Goal: Transaction & Acquisition: Purchase product/service

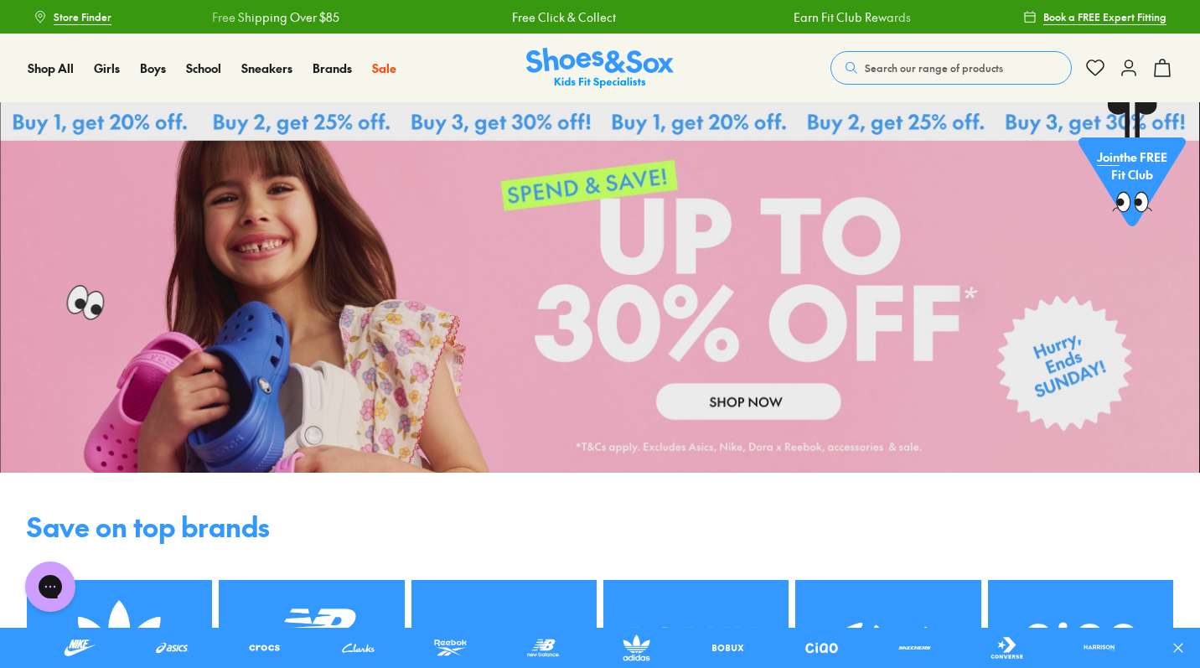
click at [870, 70] on span "Search our range of products" at bounding box center [934, 67] width 138 height 15
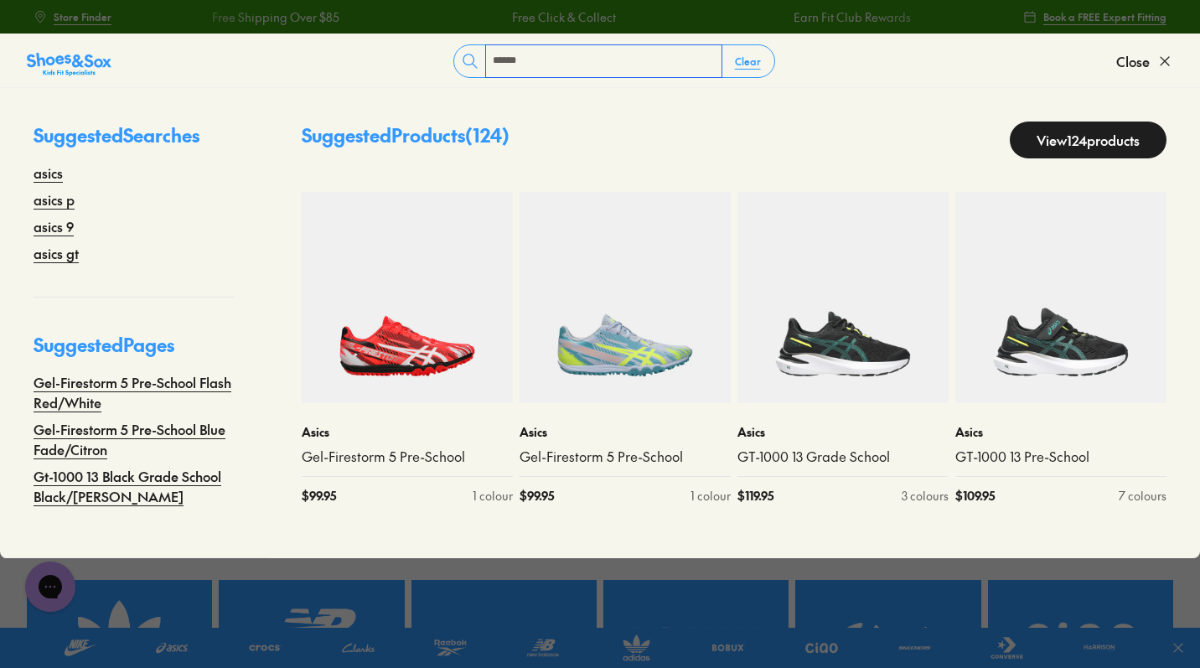
type input "******"
drag, startPoint x: 503, startPoint y: 88, endPoint x: 48, endPoint y: 173, distance: 462.8
click at [48, 173] on link "asics" at bounding box center [48, 173] width 29 height 20
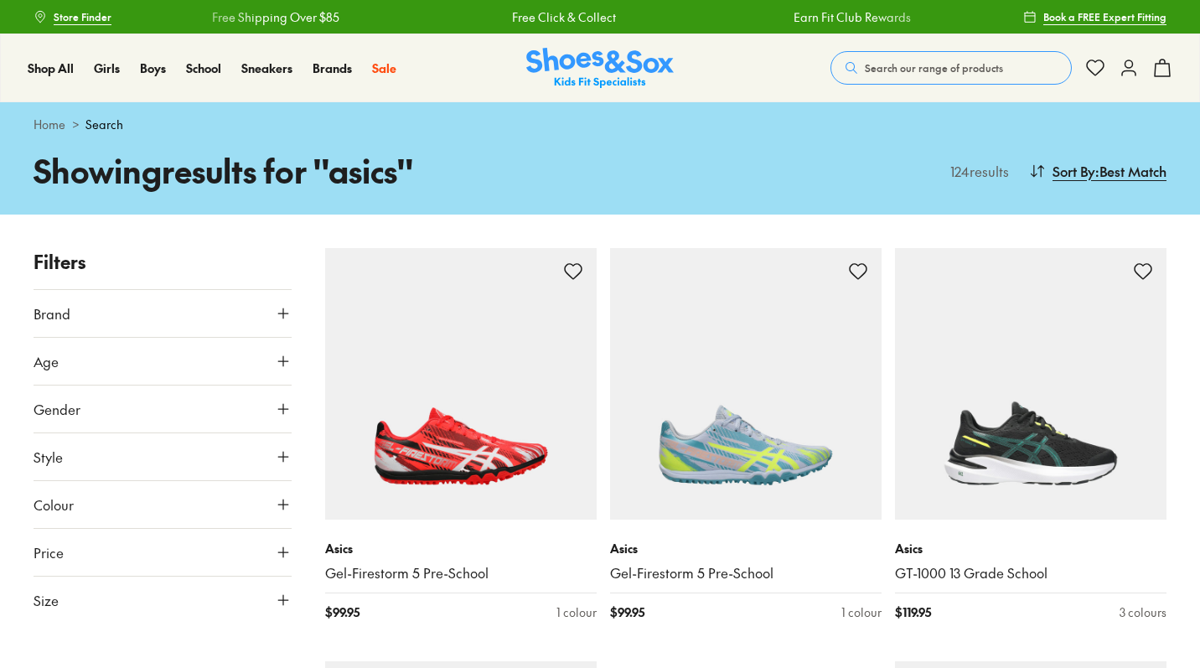
click at [282, 599] on icon at bounding box center [283, 600] width 17 height 17
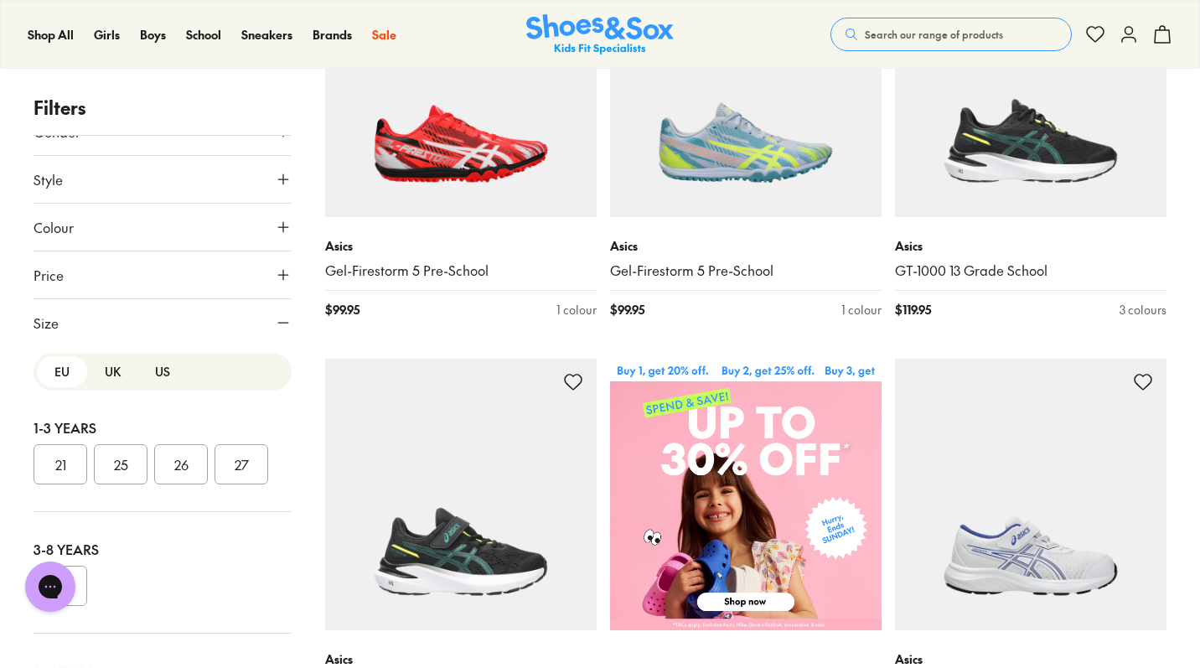
scroll to position [1, 0]
click at [105, 377] on button "UK" at bounding box center [112, 370] width 50 height 31
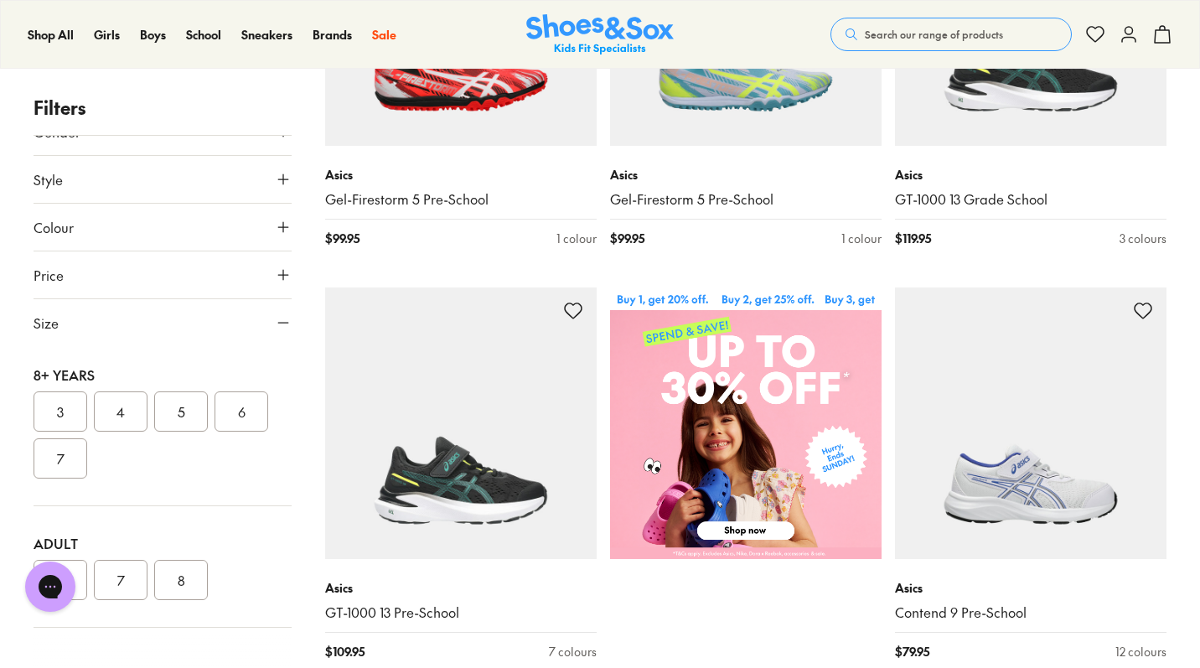
scroll to position [391, 0]
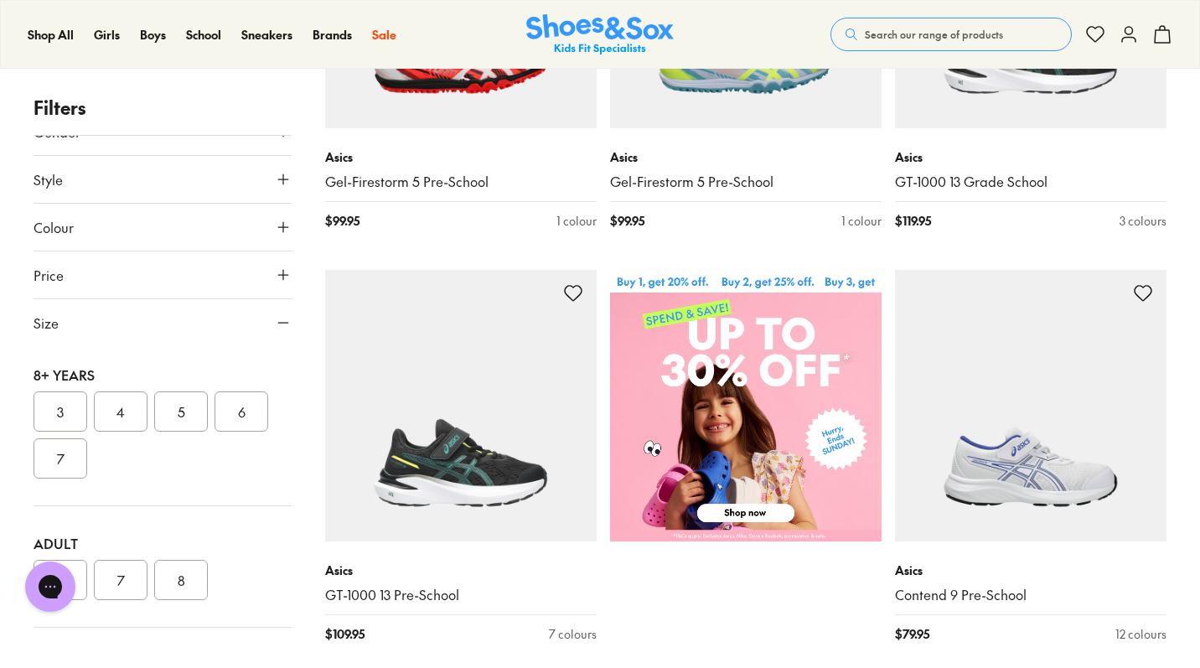
click at [113, 577] on button "7" at bounding box center [121, 580] width 54 height 40
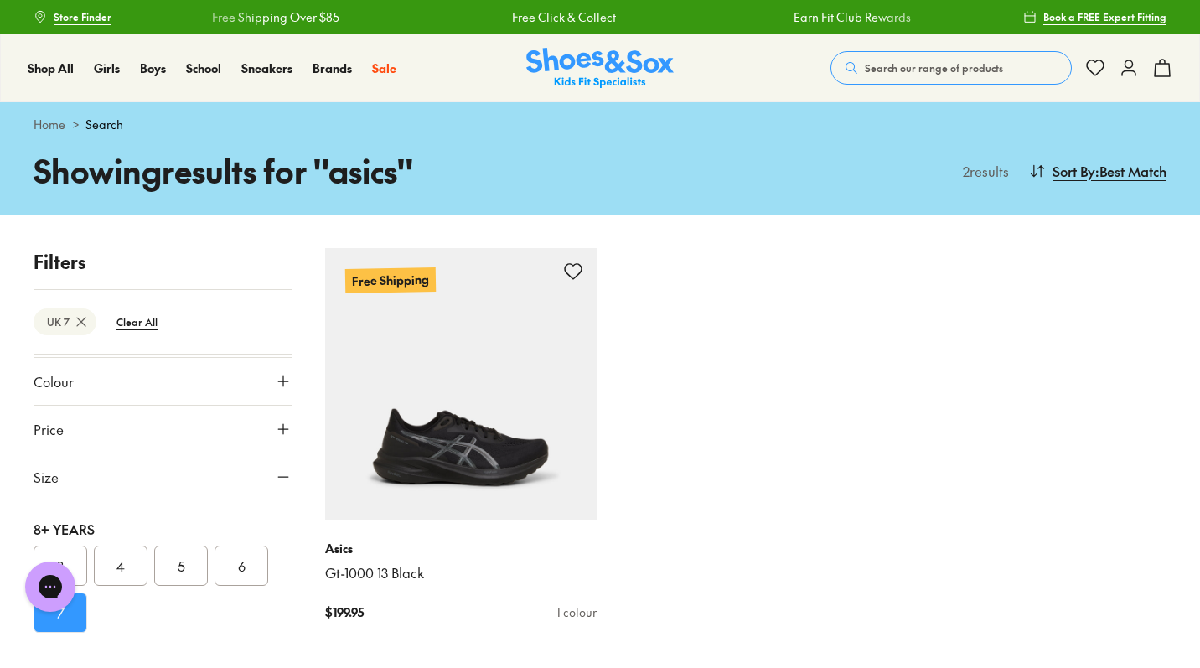
scroll to position [511, 0]
click at [240, 569] on button "6" at bounding box center [242, 566] width 54 height 40
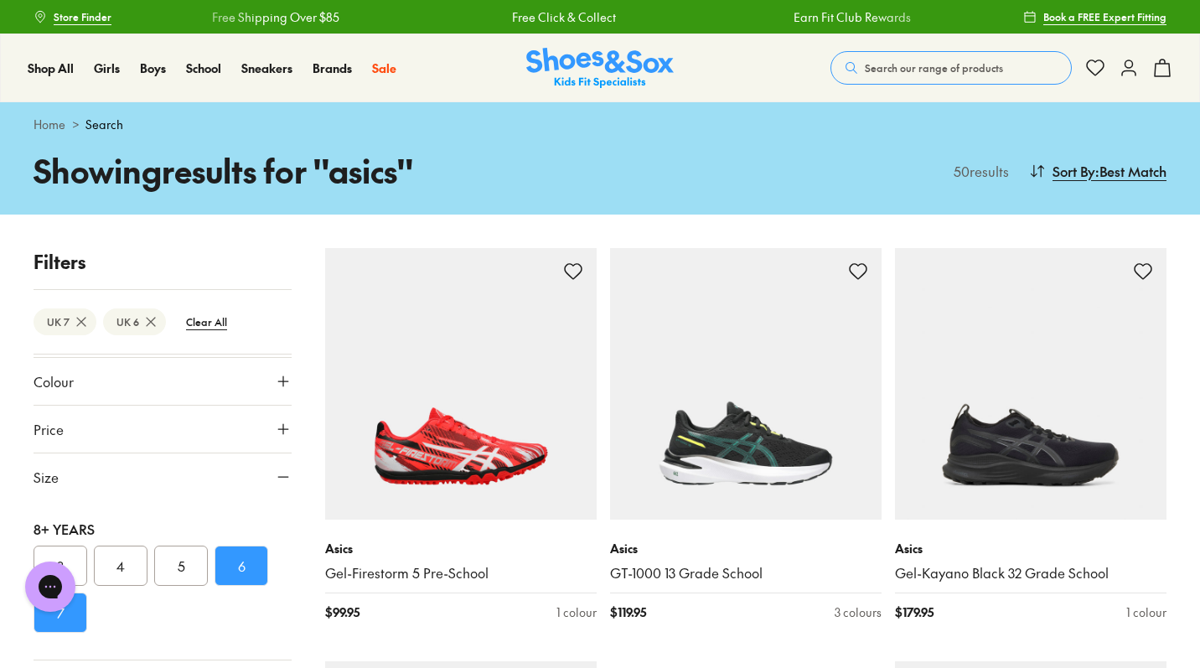
click at [184, 568] on button "5" at bounding box center [181, 566] width 54 height 40
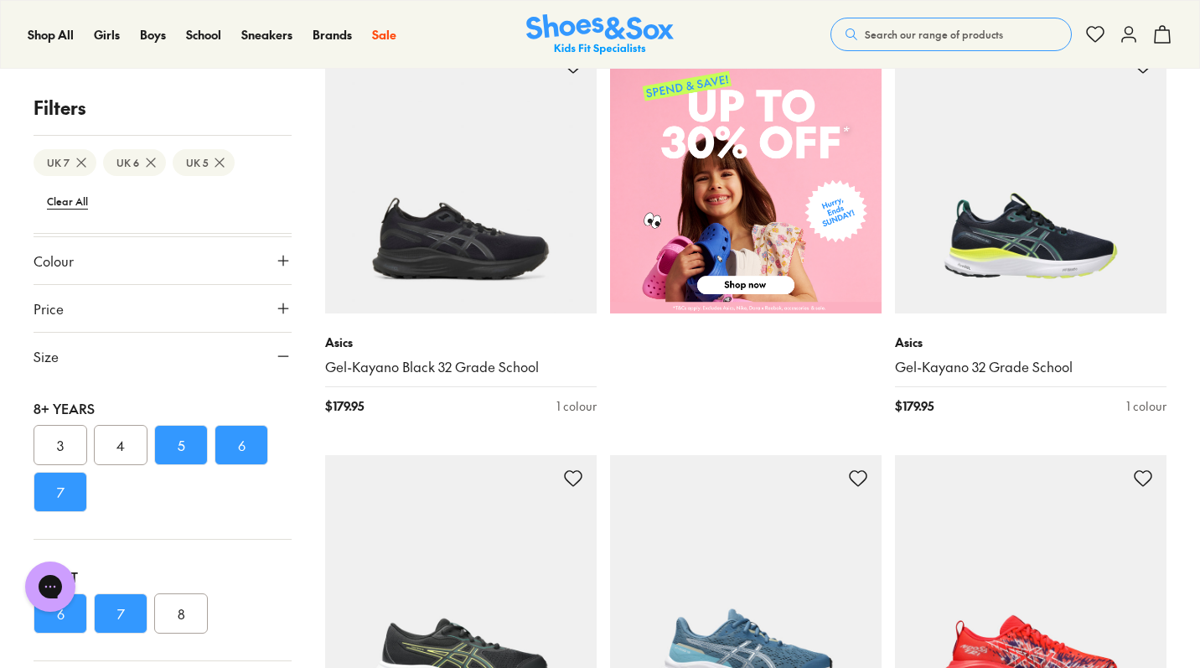
scroll to position [546, 0]
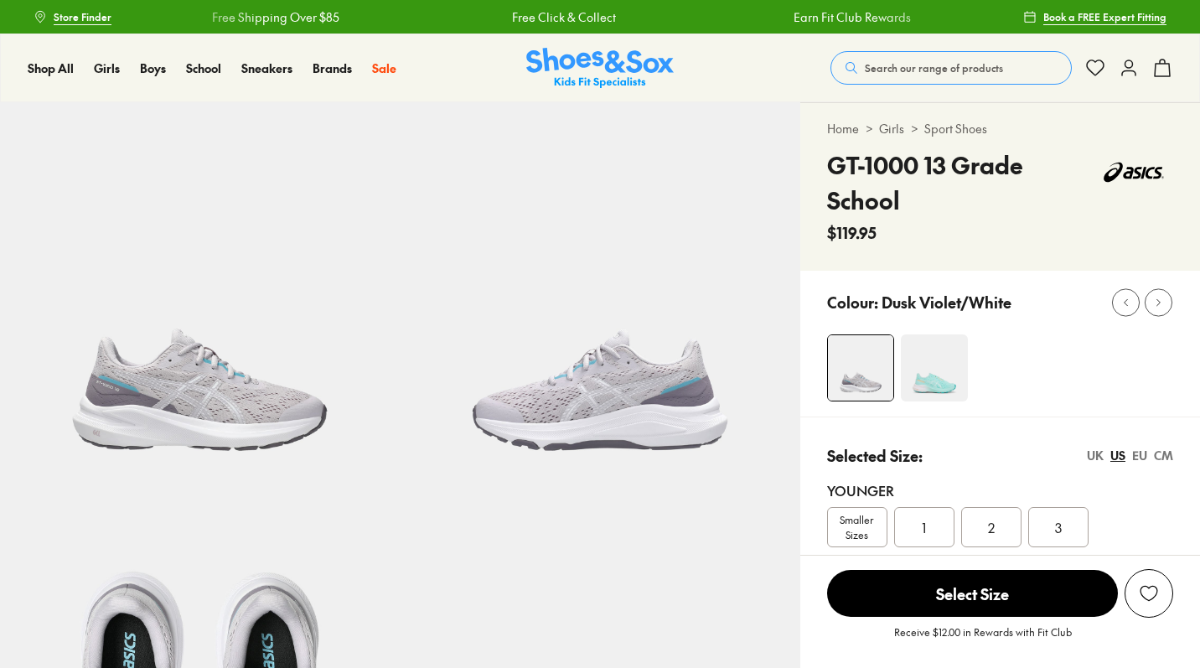
select select "*"
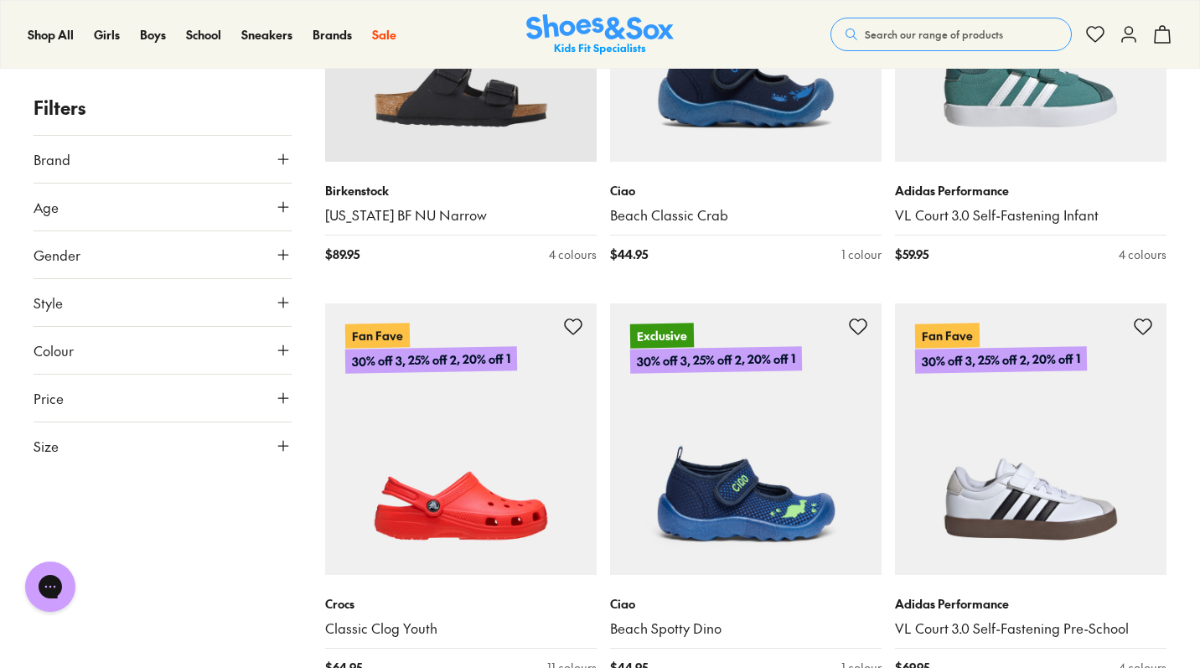
scroll to position [3958, 0]
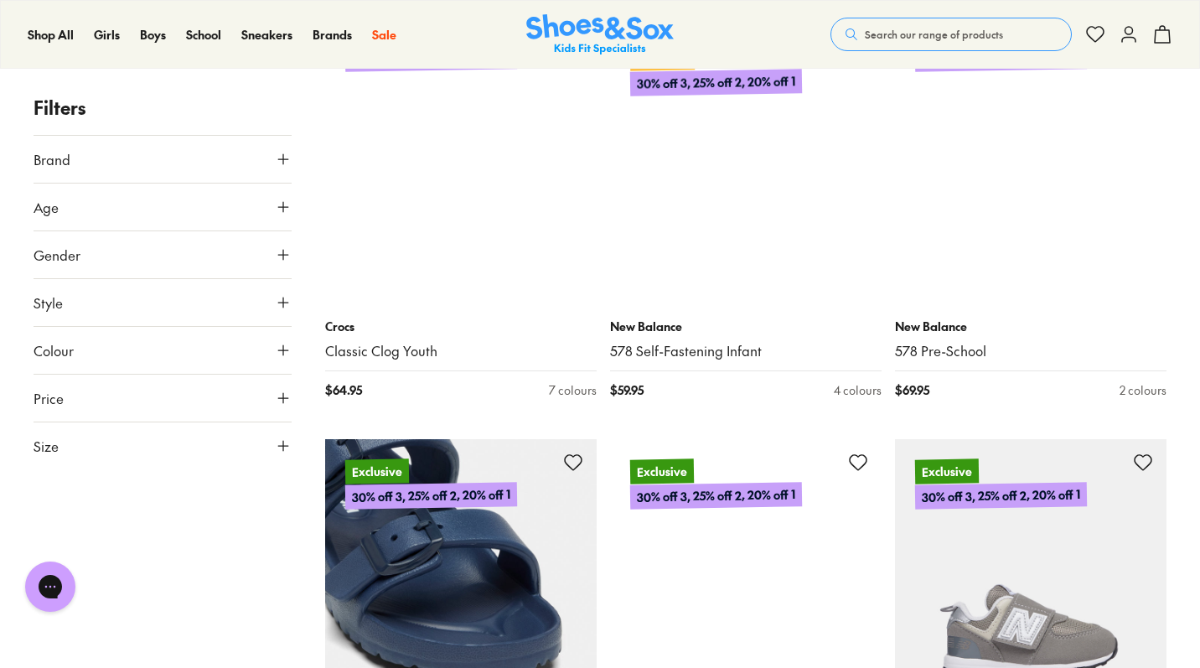
scroll to position [8031, 0]
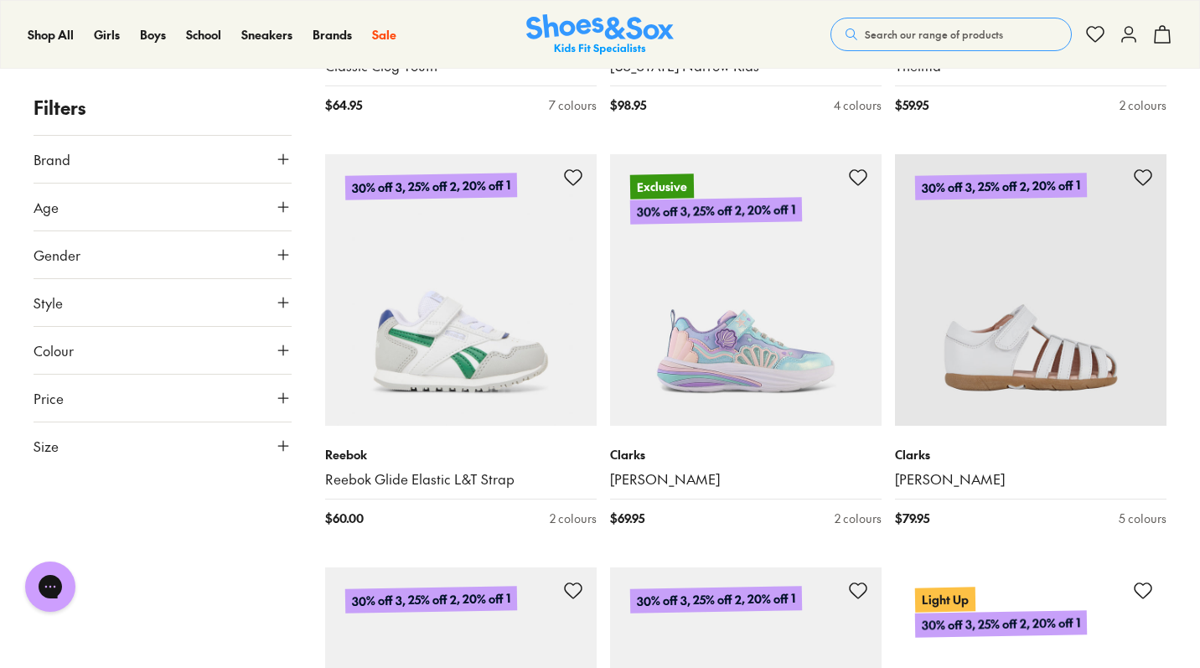
scroll to position [11814, 0]
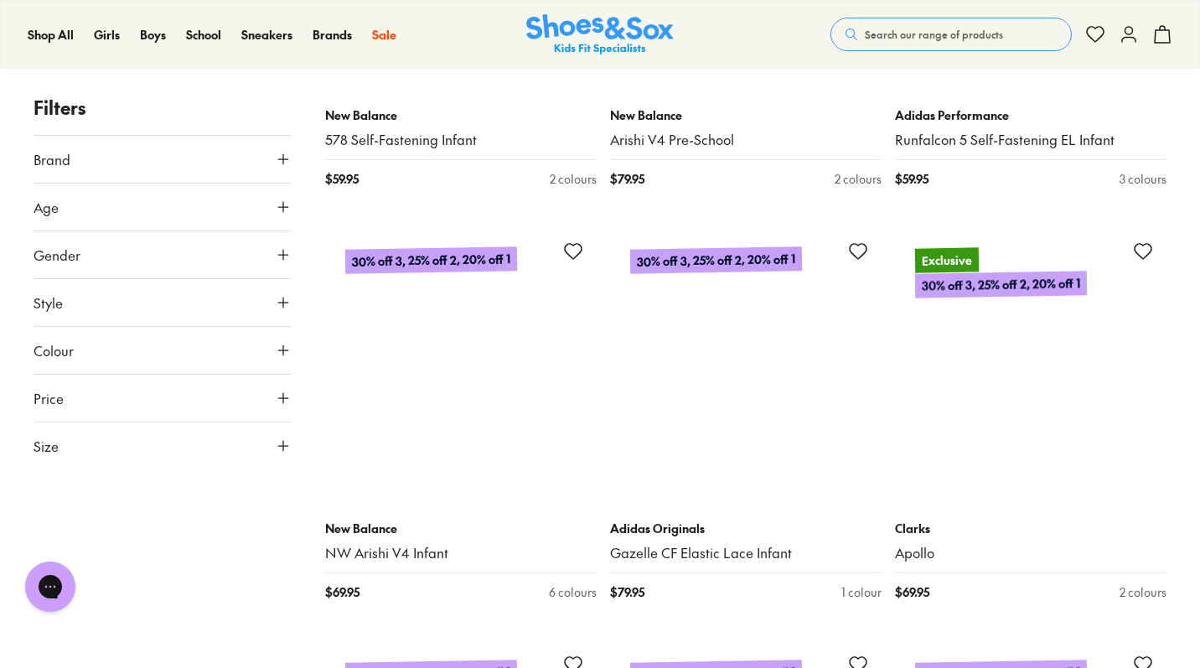
scroll to position [16372, 0]
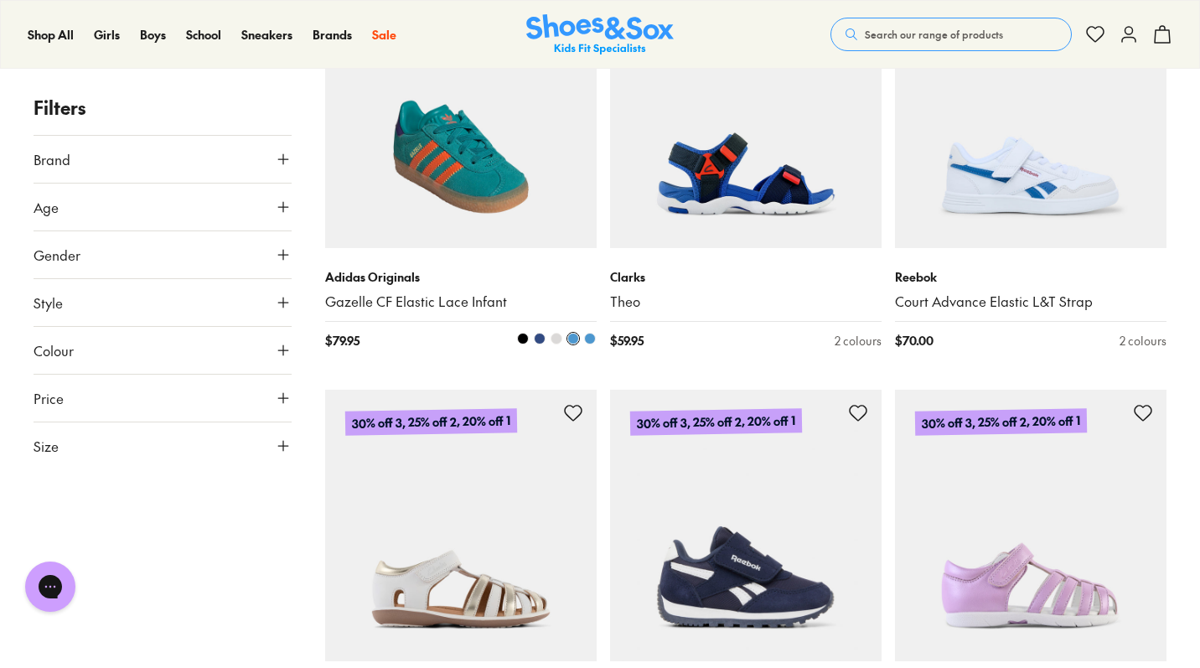
scroll to position [21171, 0]
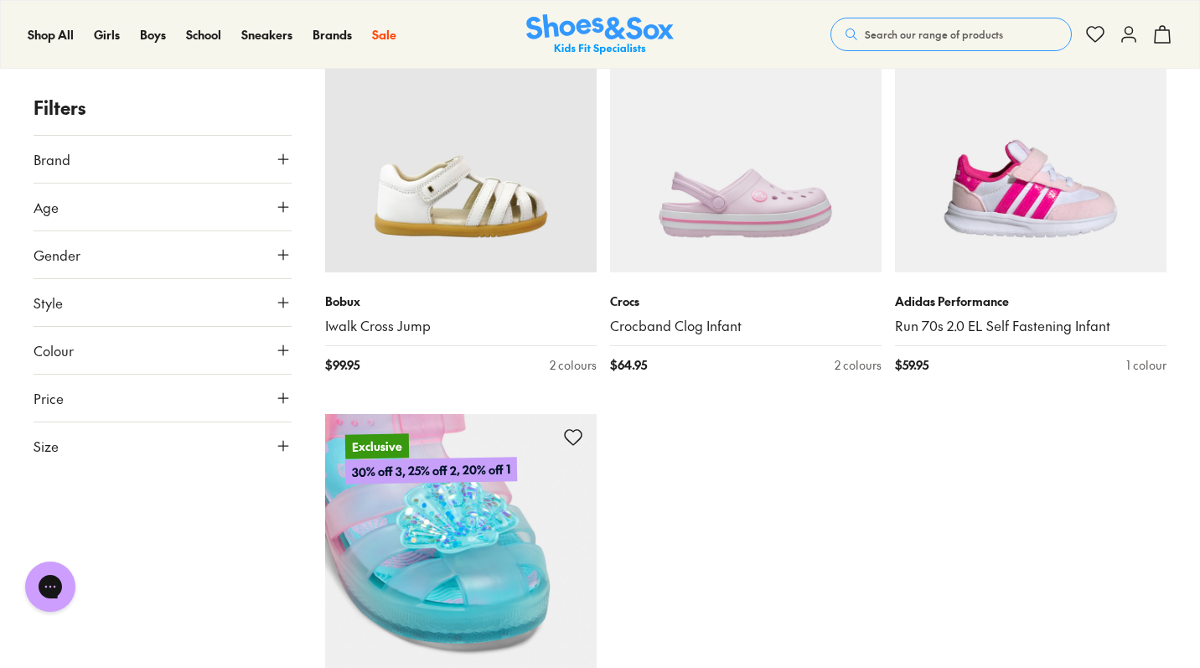
scroll to position [22627, 0]
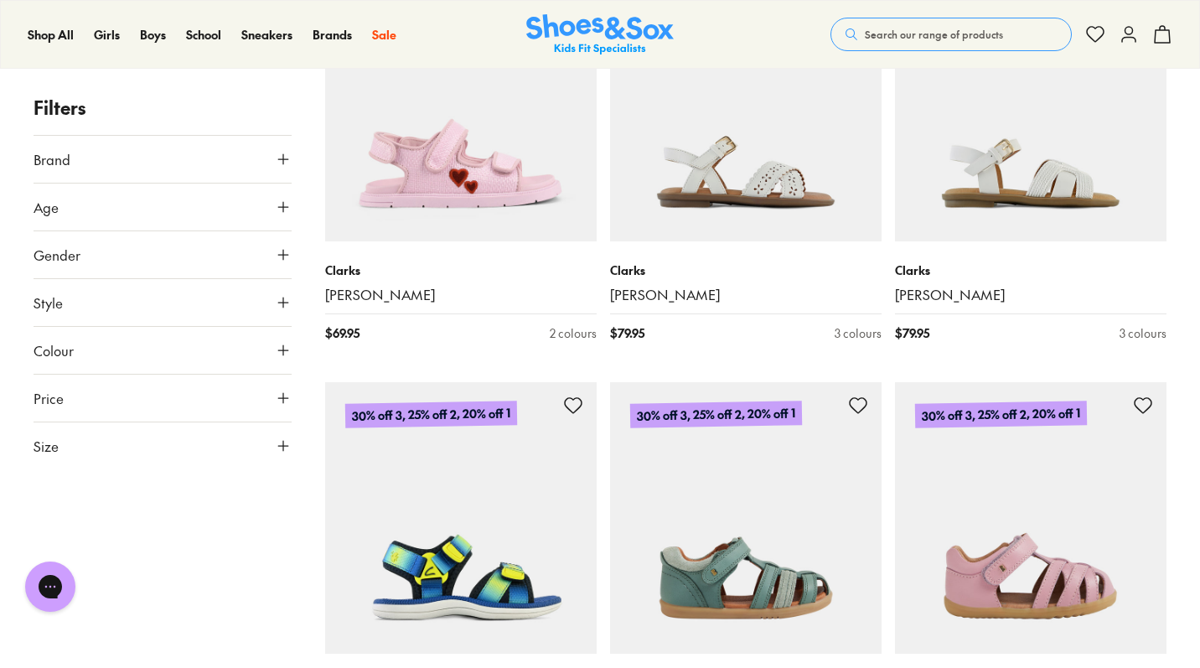
scroll to position [25950, 0]
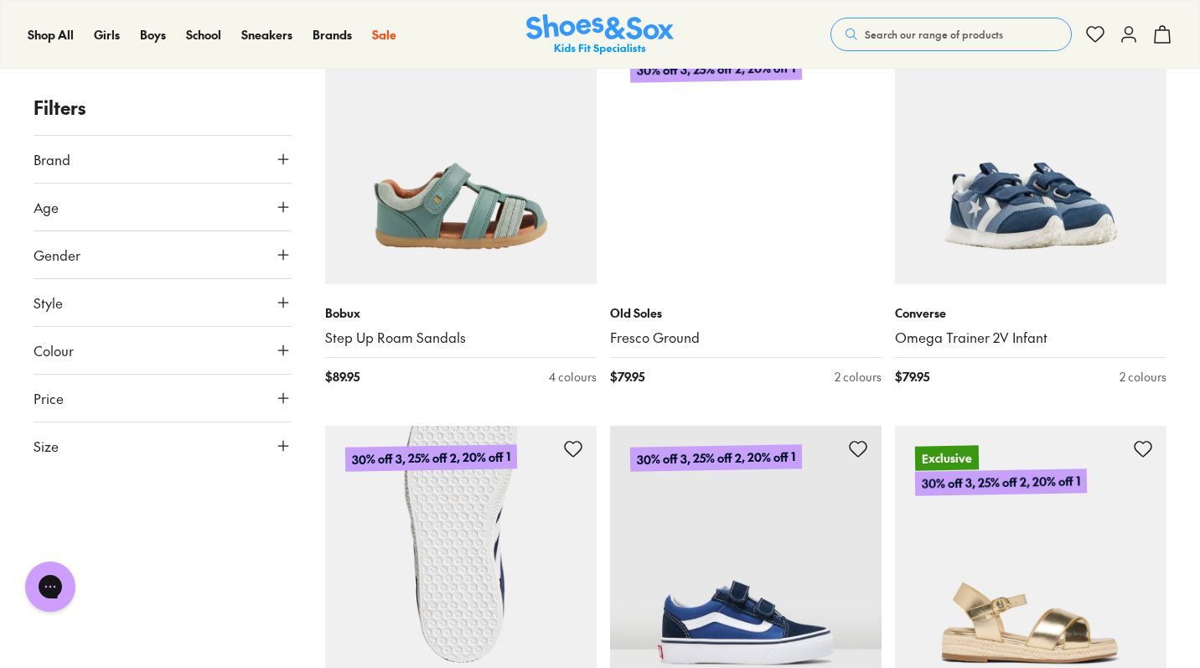
scroll to position [29743, 0]
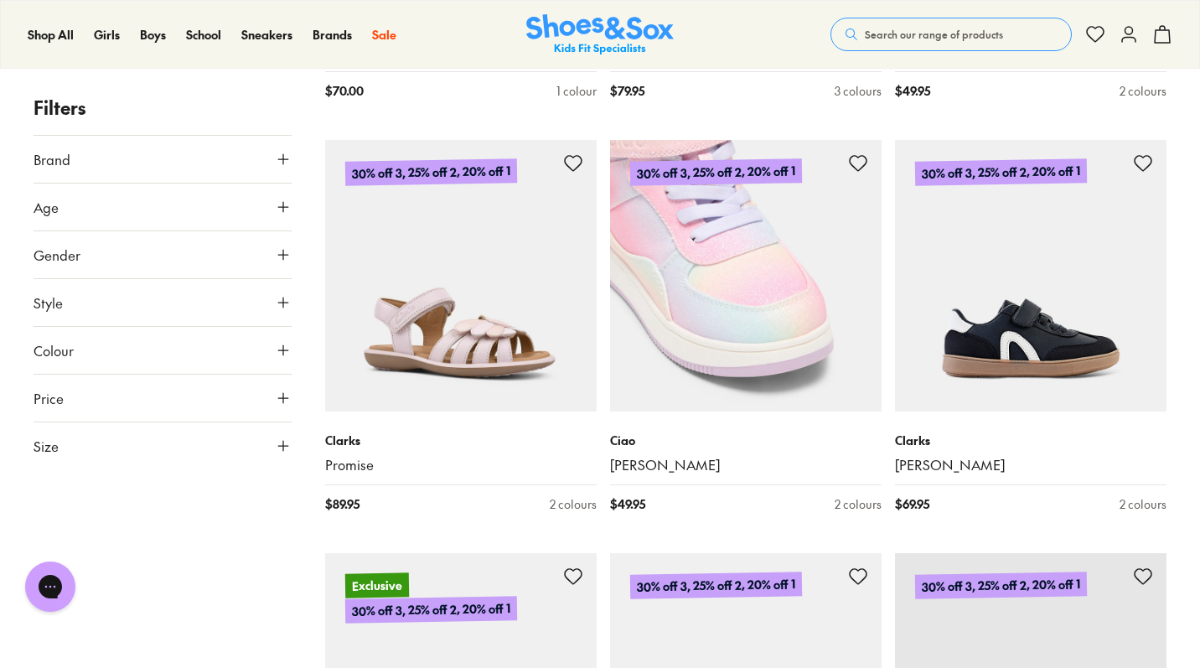
scroll to position [34729, 0]
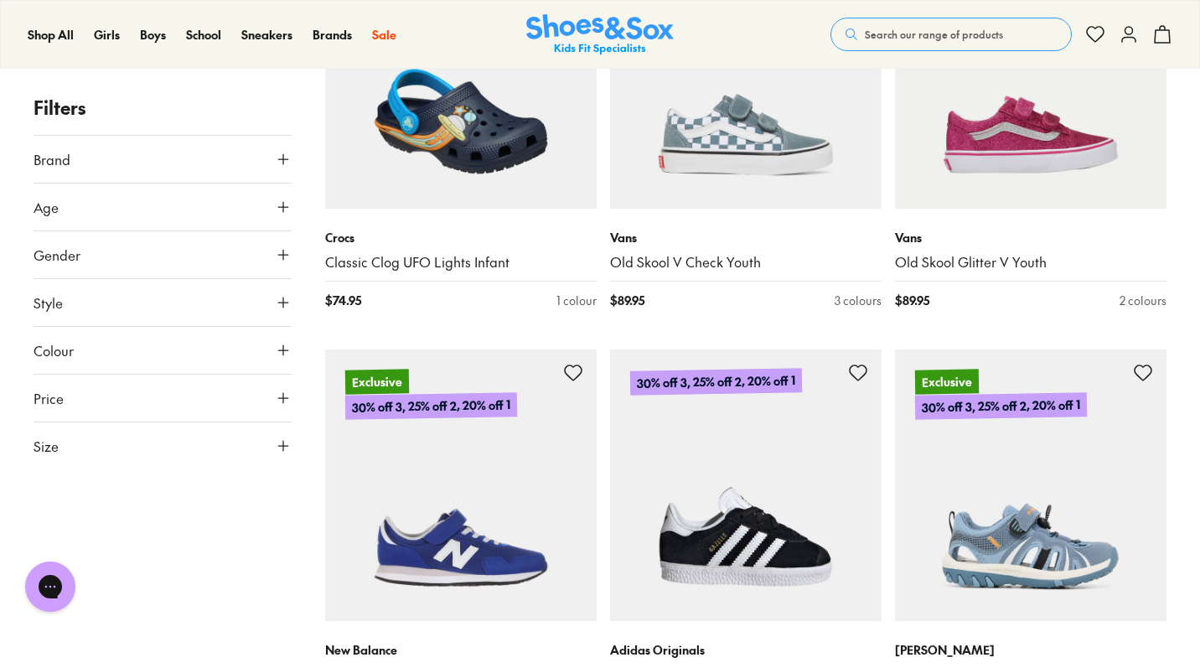
scroll to position [36623, 0]
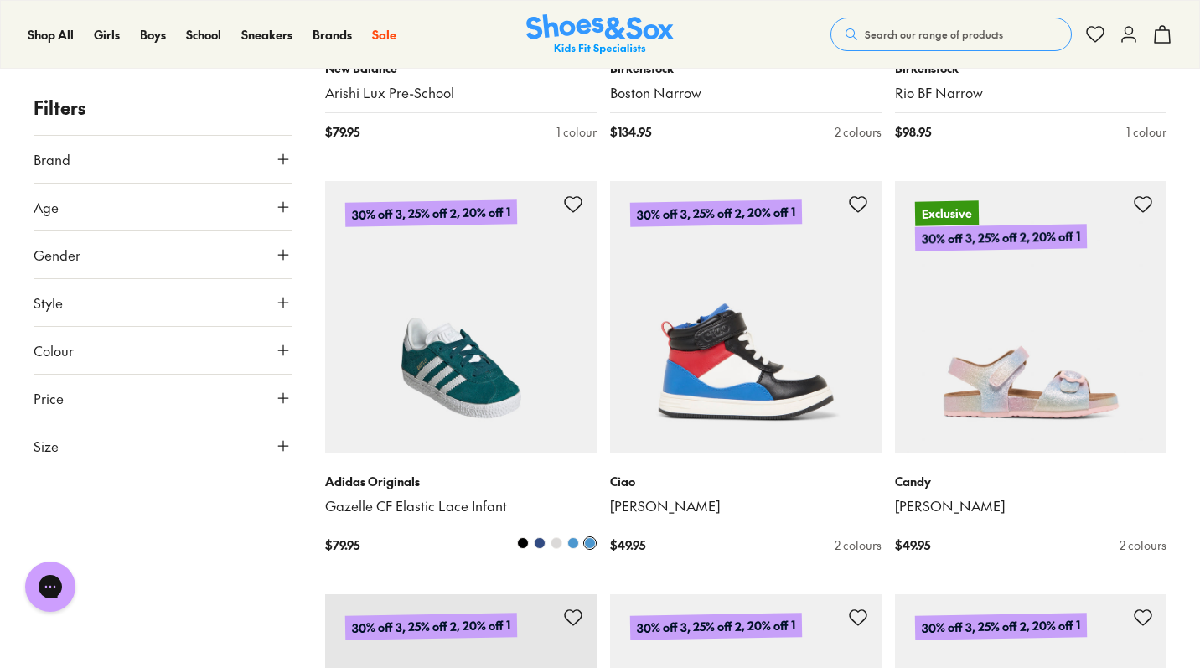
scroll to position [43842, 0]
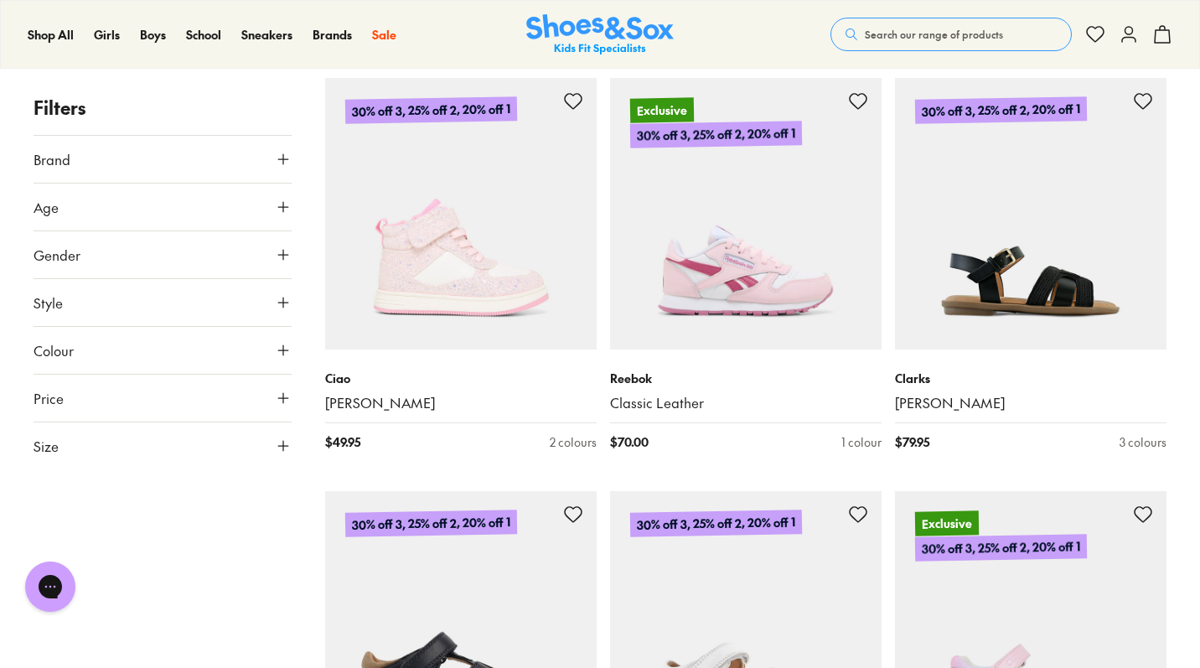
scroll to position [47101, 0]
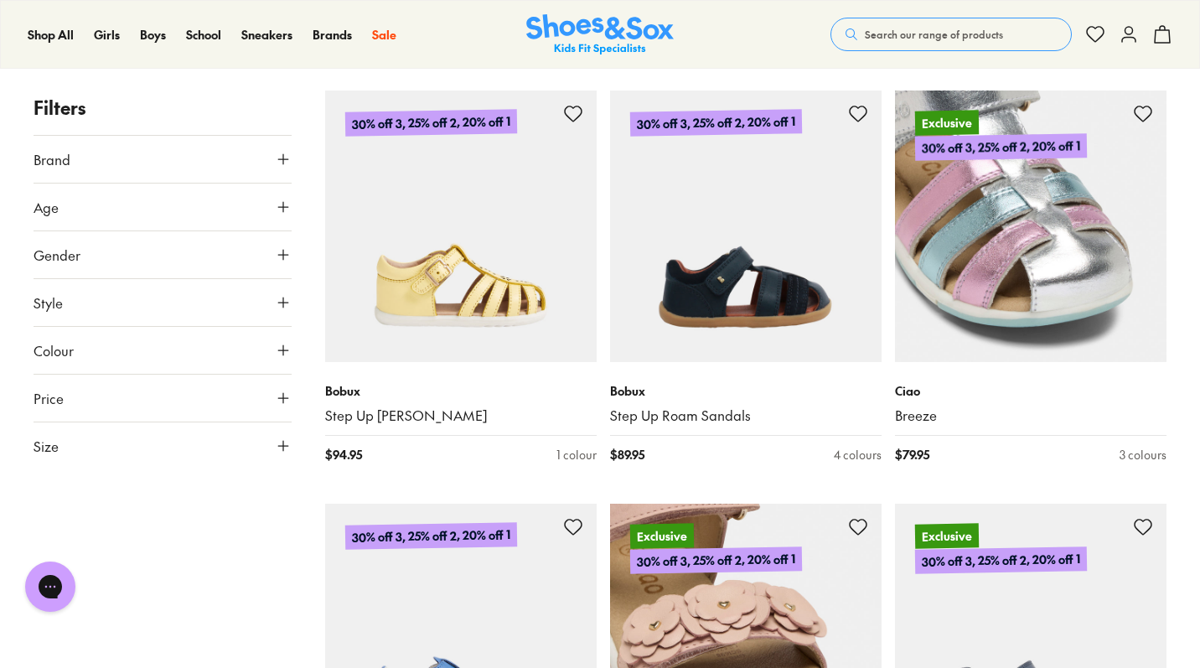
scroll to position [52157, 0]
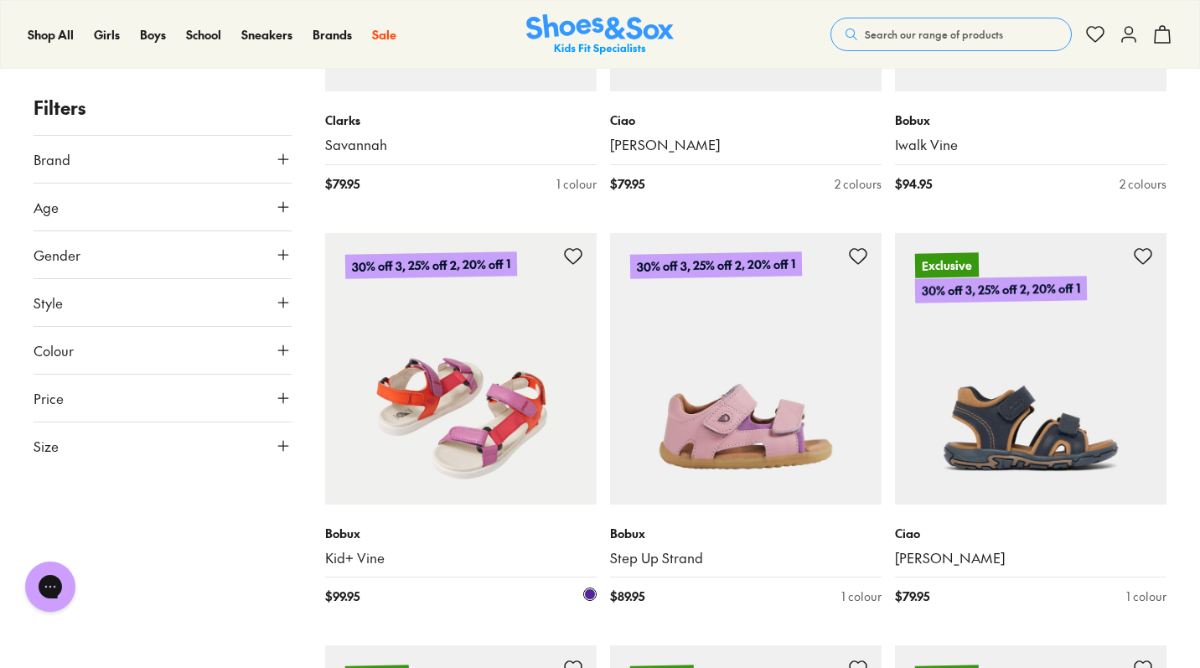
scroll to position [56606, 0]
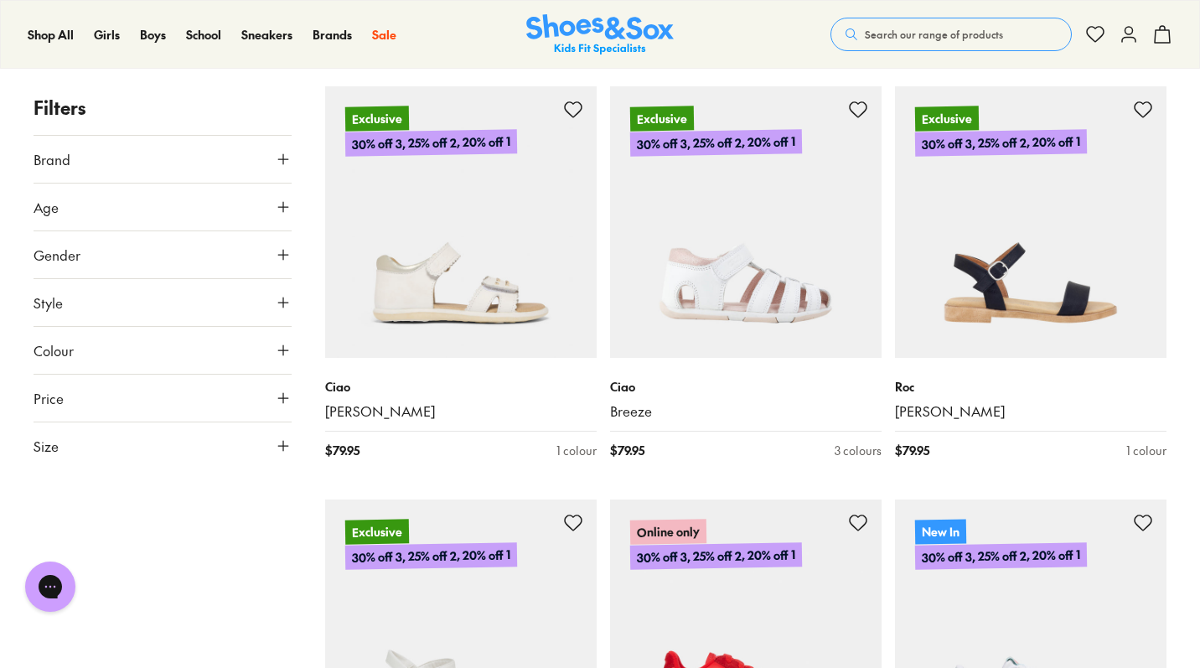
scroll to position [57517, 0]
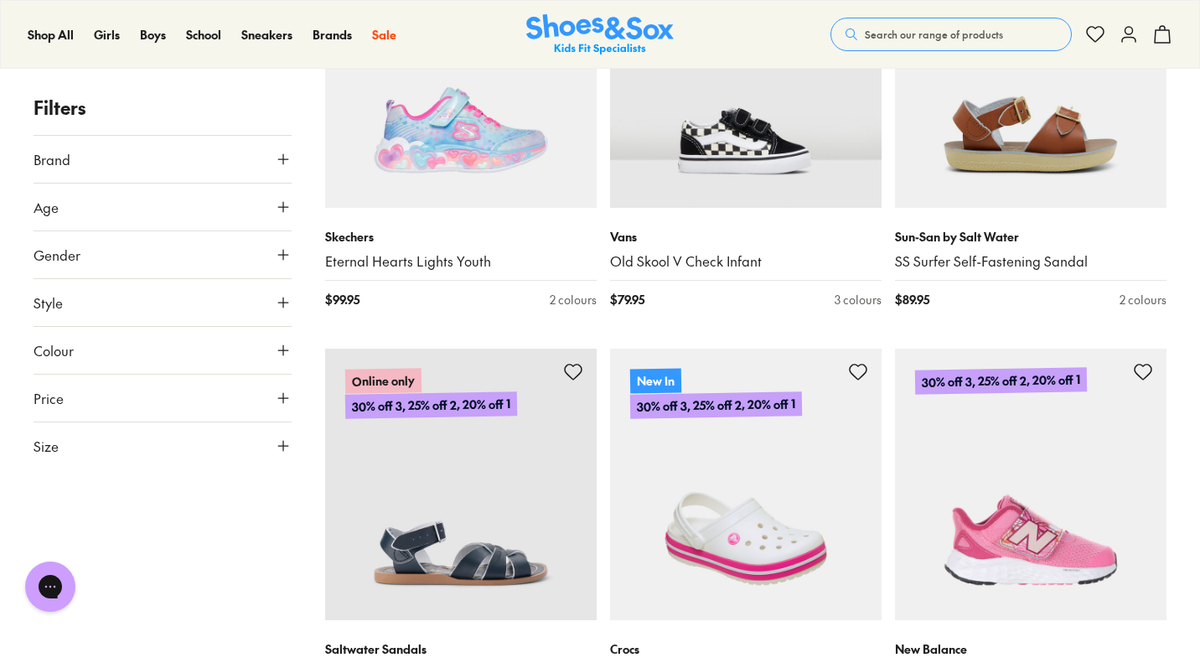
scroll to position [61719, 0]
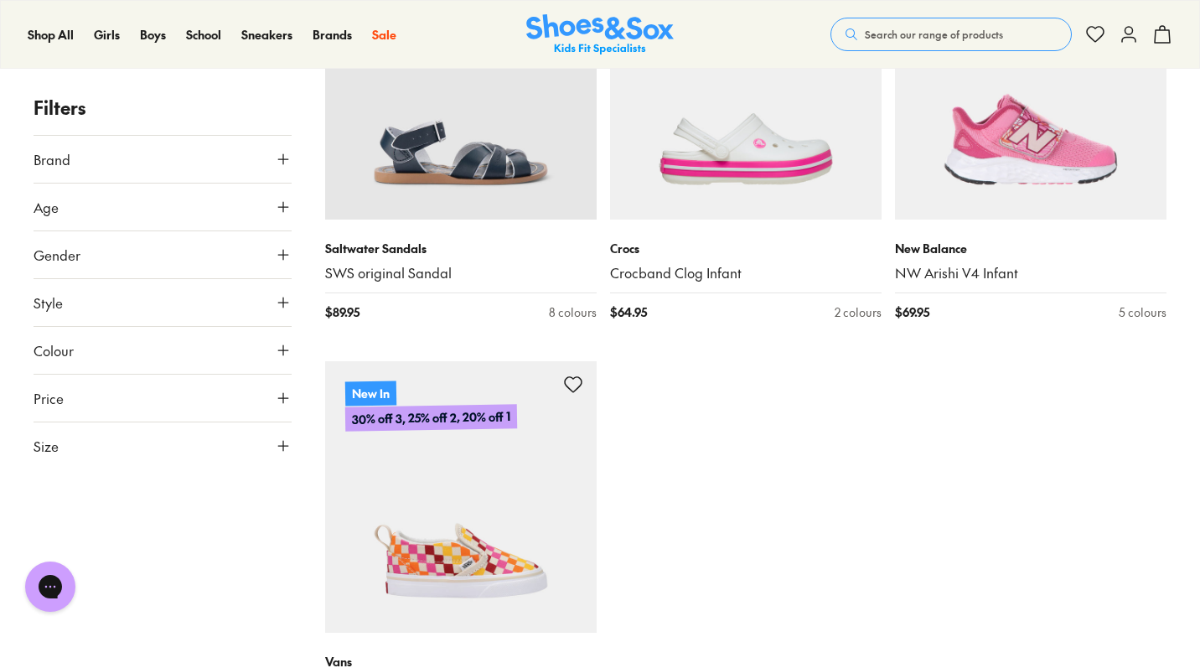
scroll to position [61902, 0]
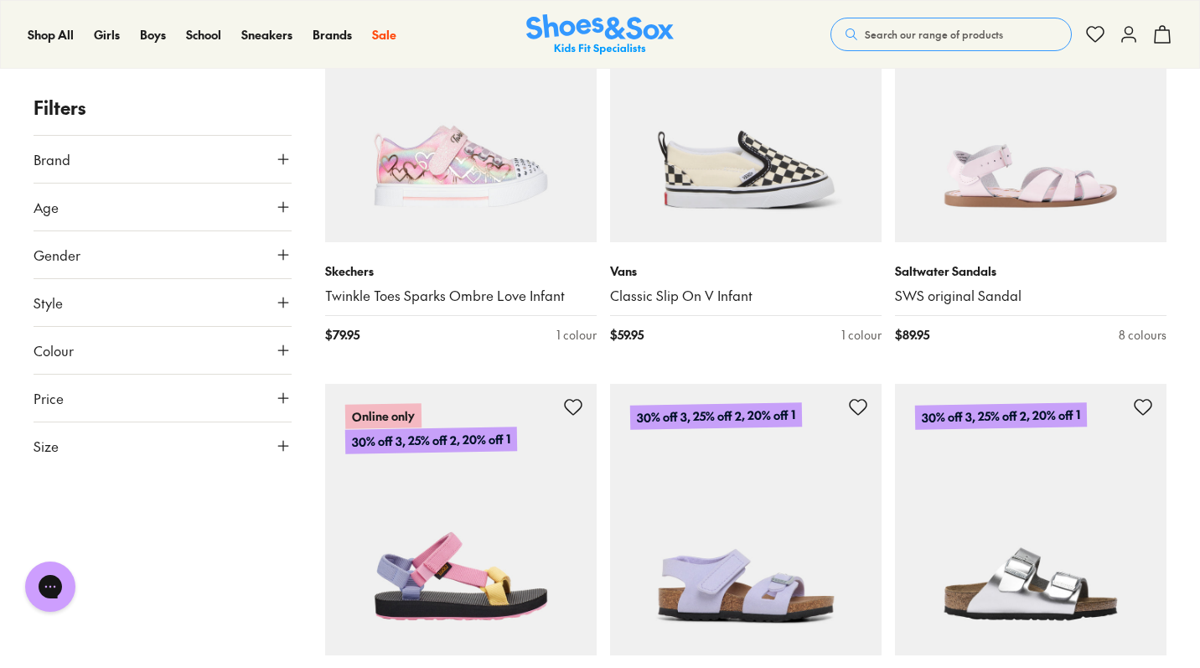
scroll to position [65016, 0]
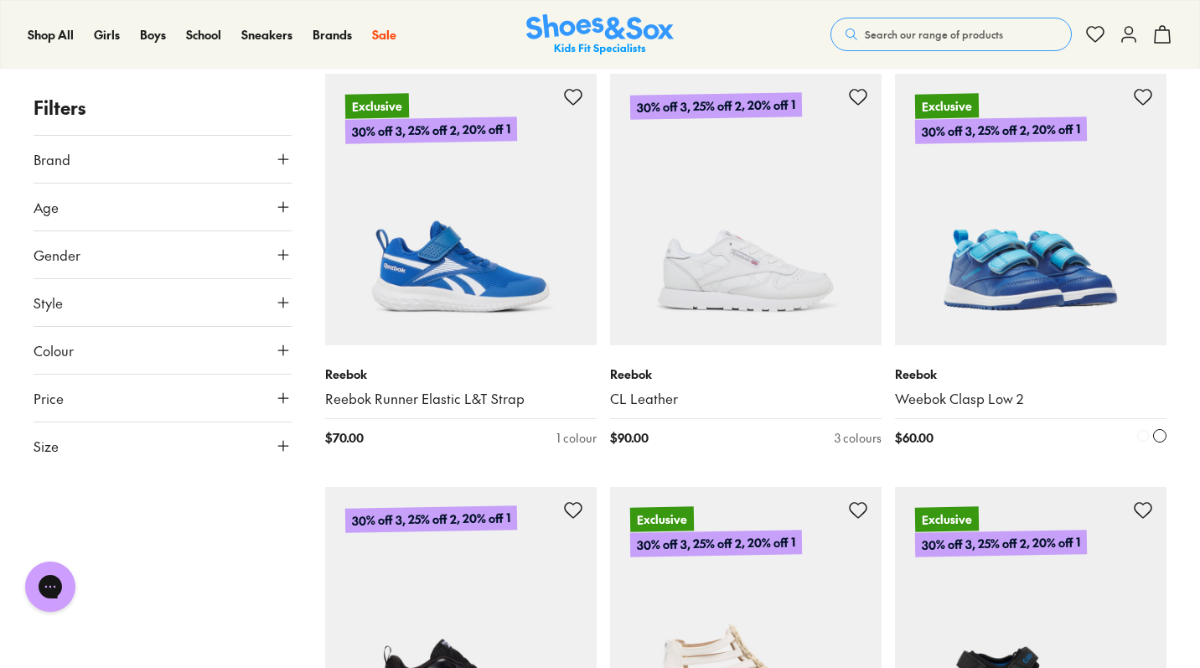
scroll to position [70205, 0]
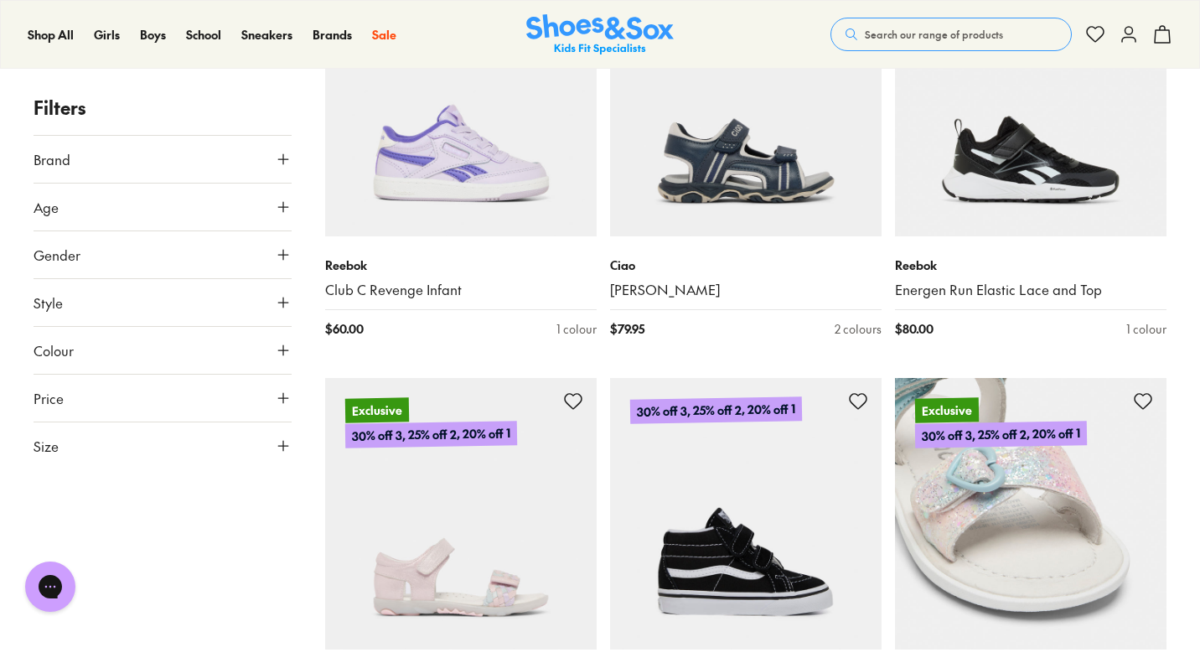
scroll to position [74578, 0]
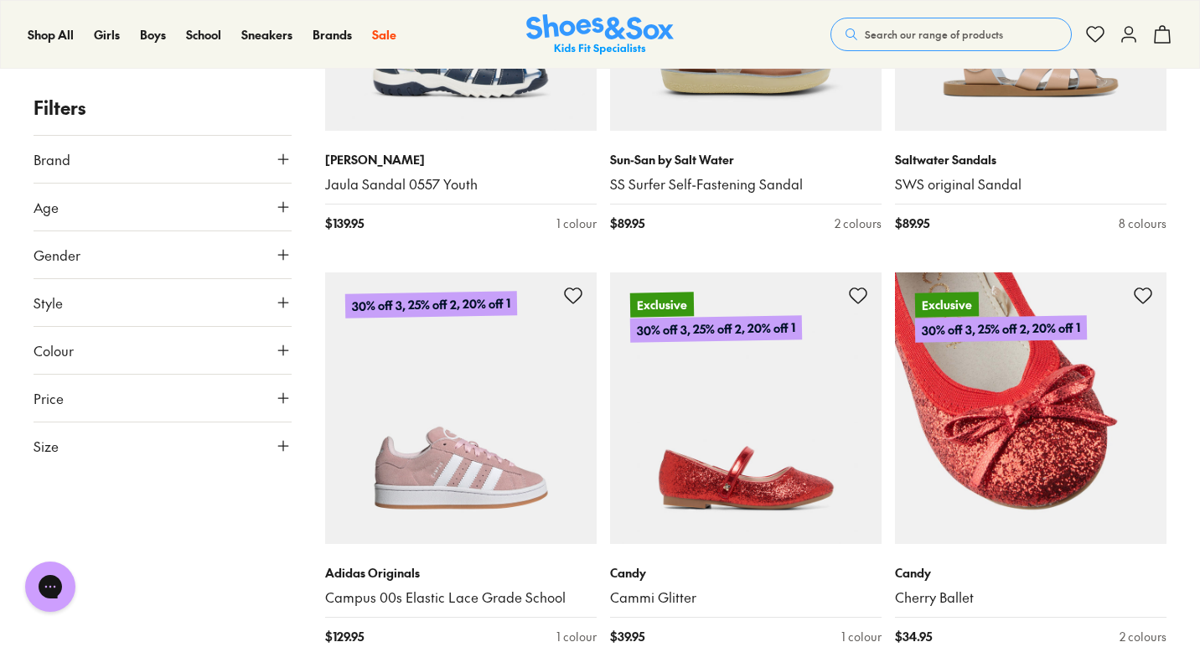
scroll to position [78440, 0]
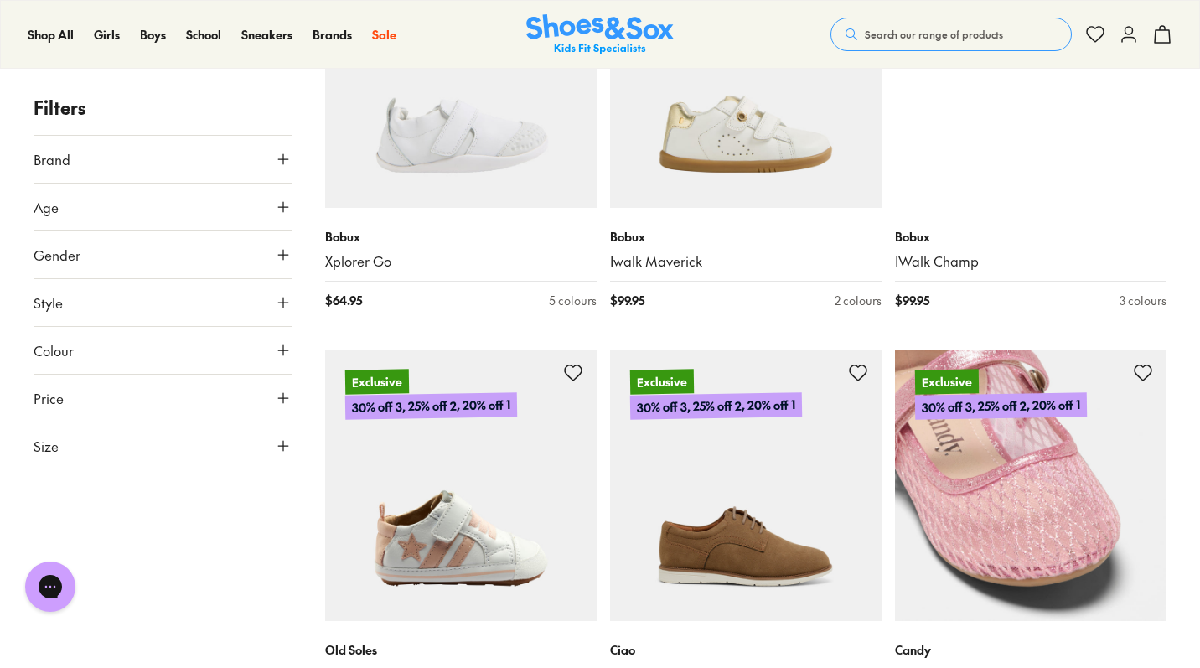
scroll to position [83409, 0]
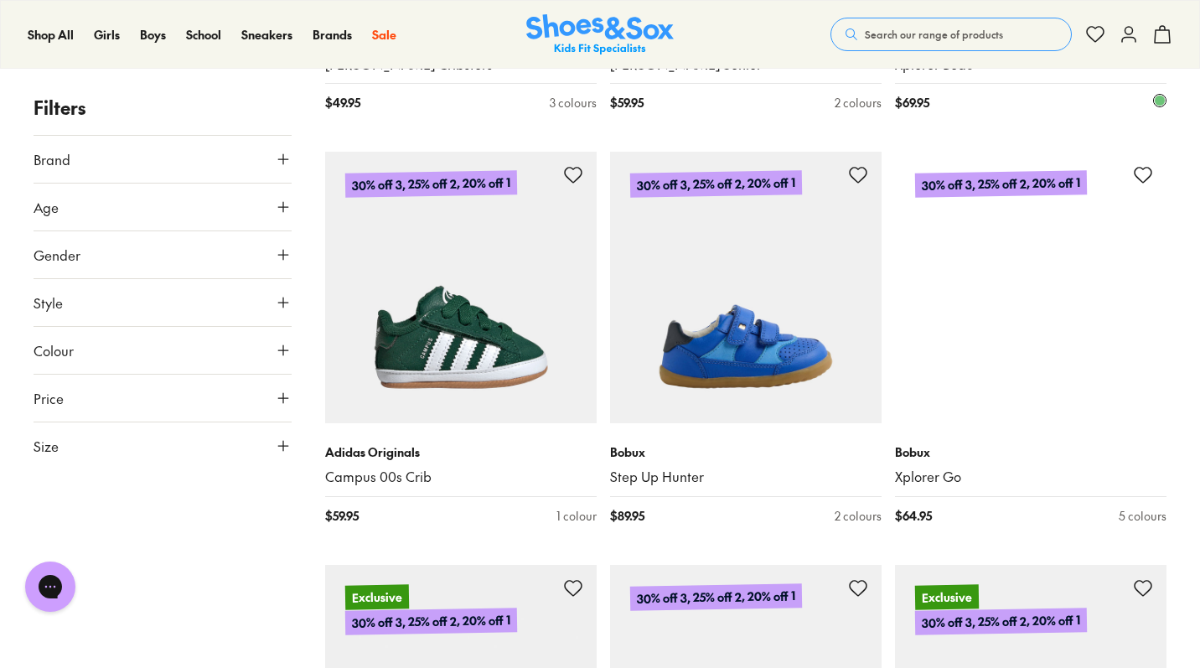
scroll to position [87582, 0]
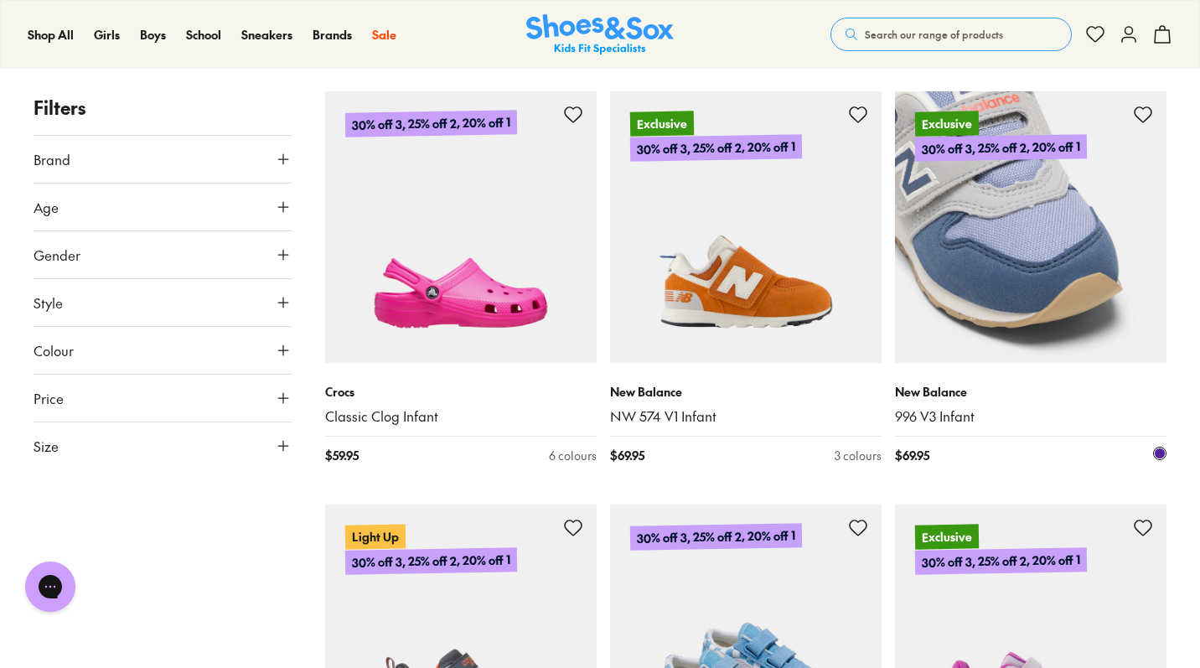
scroll to position [91908, 0]
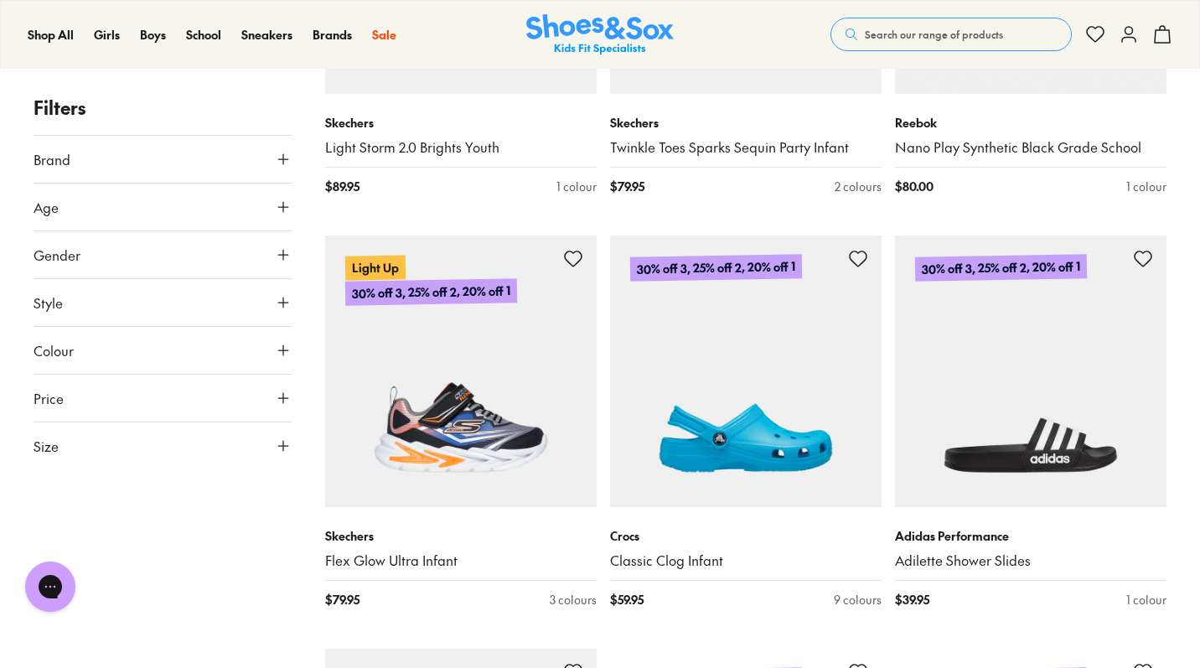
scroll to position [95854, 0]
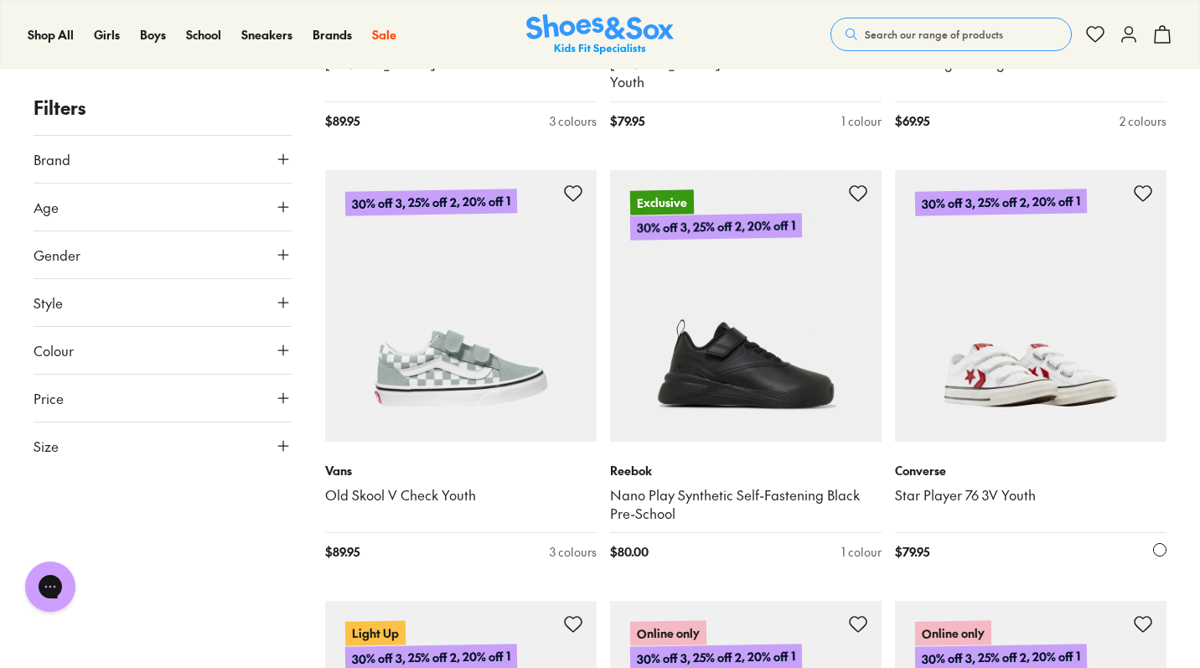
scroll to position [96837, 0]
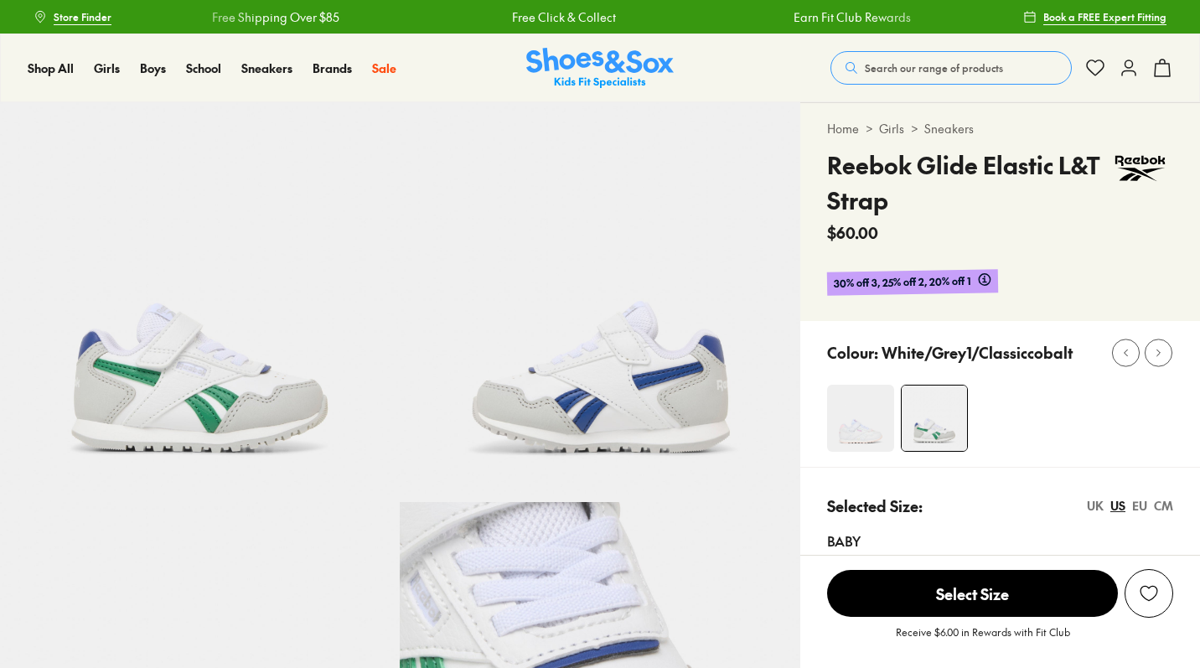
select select "*"
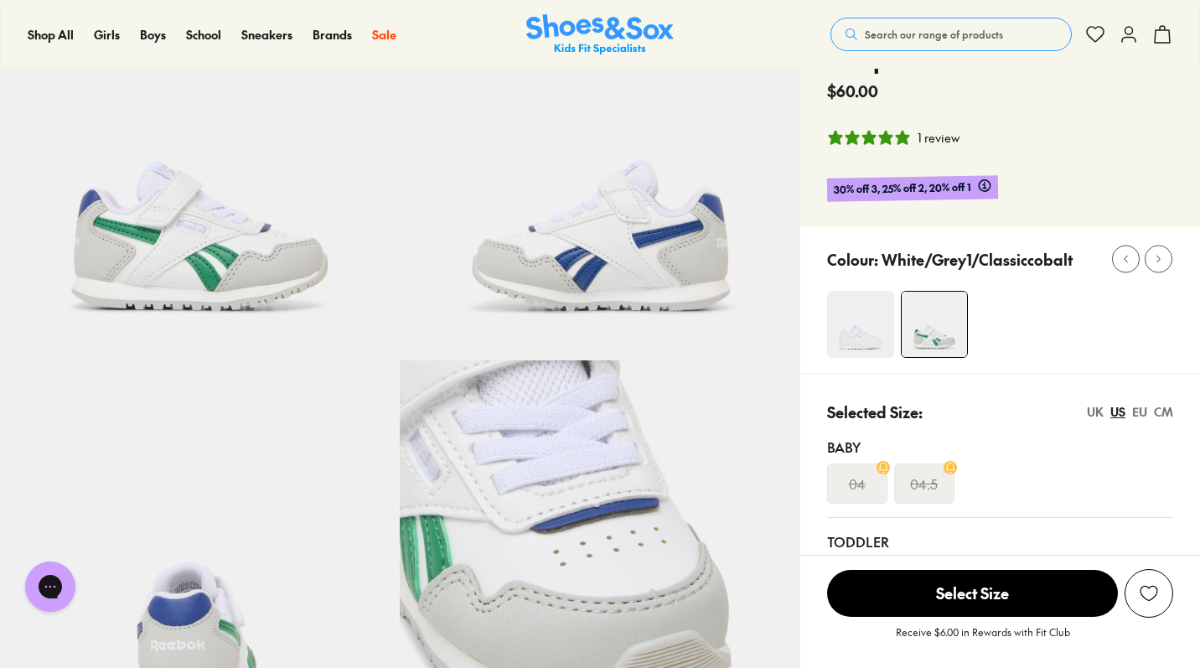
scroll to position [158, 0]
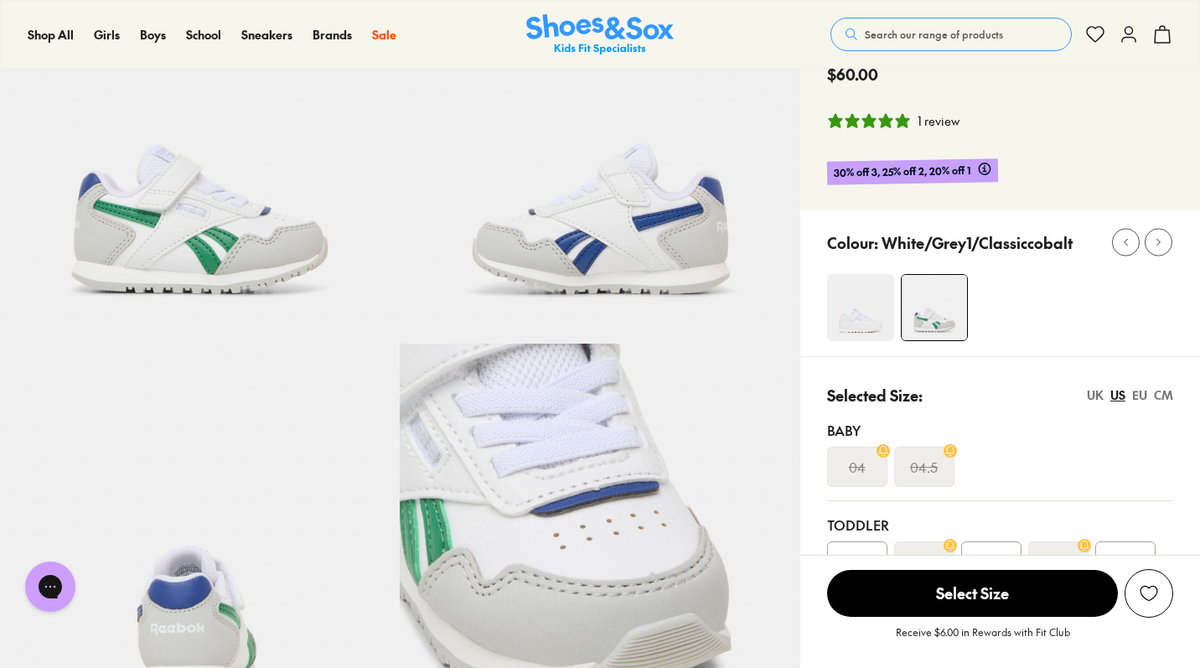
click at [1166, 396] on div "CM" at bounding box center [1163, 395] width 19 height 18
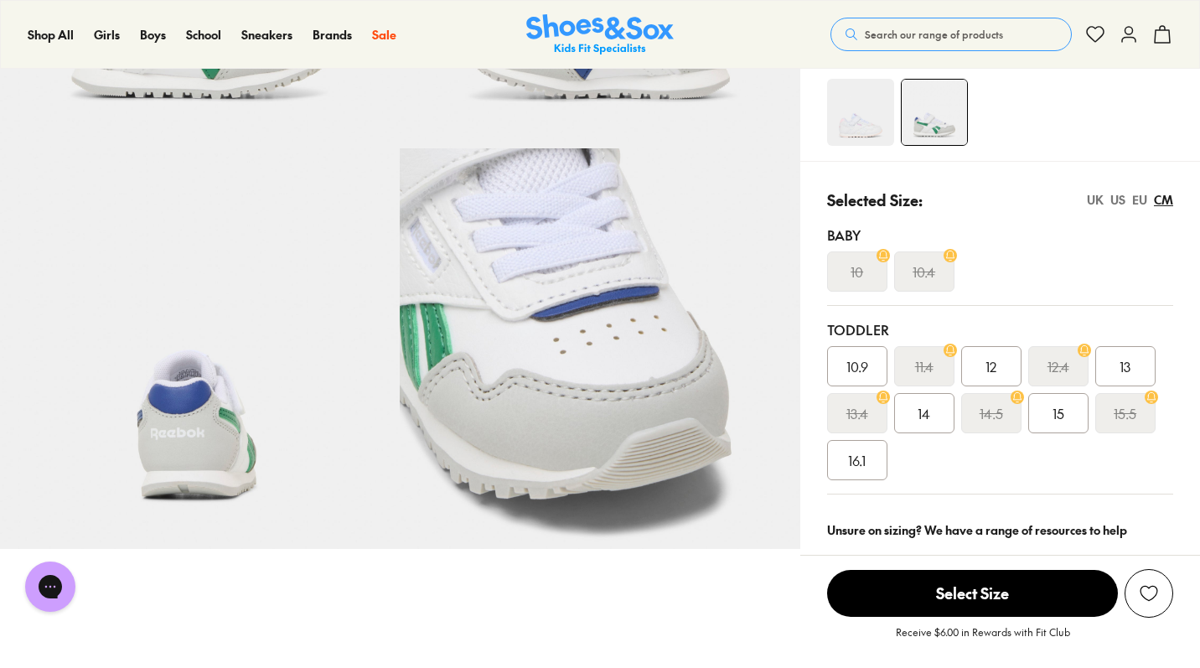
scroll to position [361, 0]
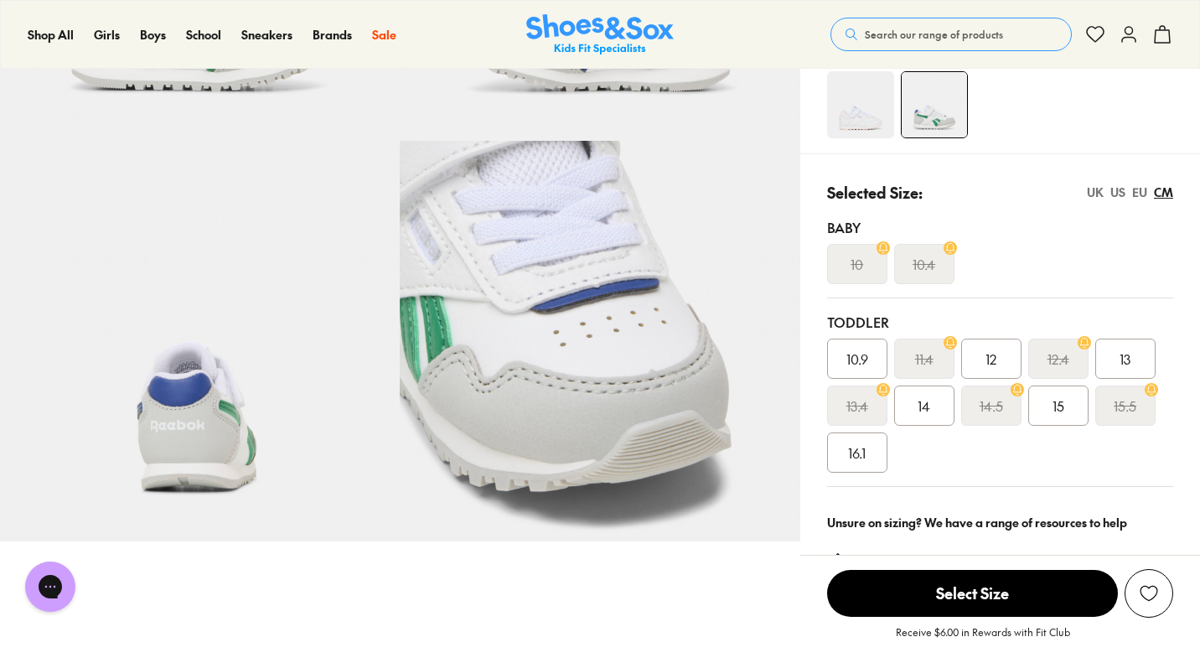
click at [1063, 406] on span "15" at bounding box center [1058, 406] width 12 height 20
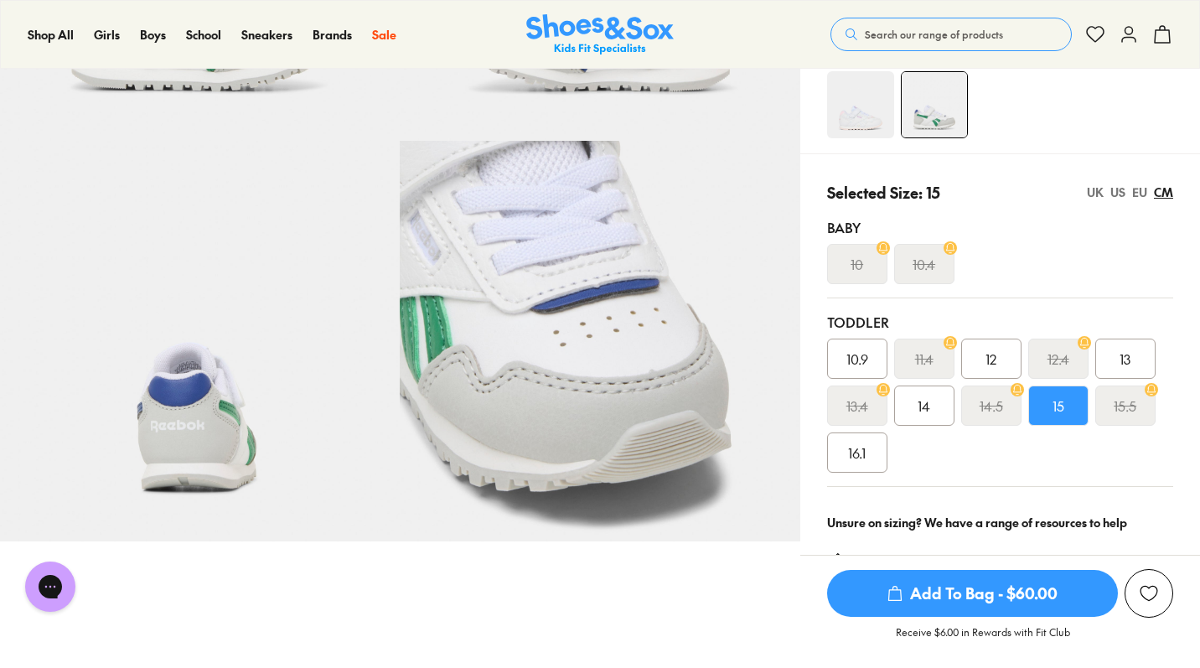
click at [939, 604] on span "Add To Bag - $60.00" at bounding box center [972, 593] width 291 height 47
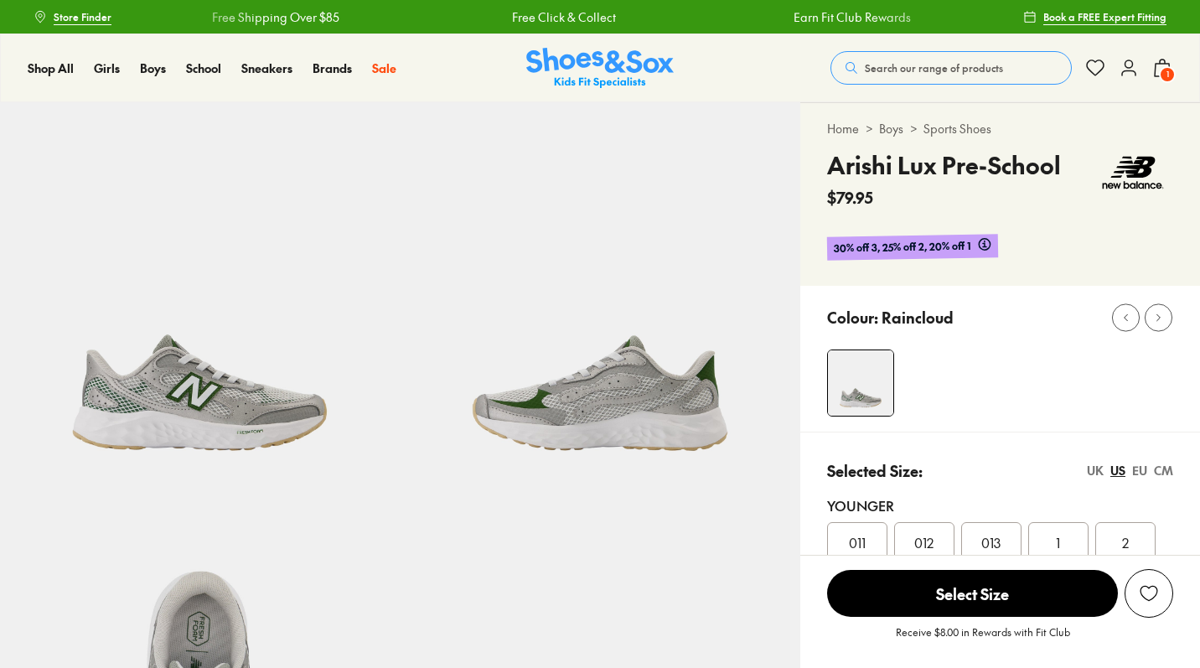
select select "*"
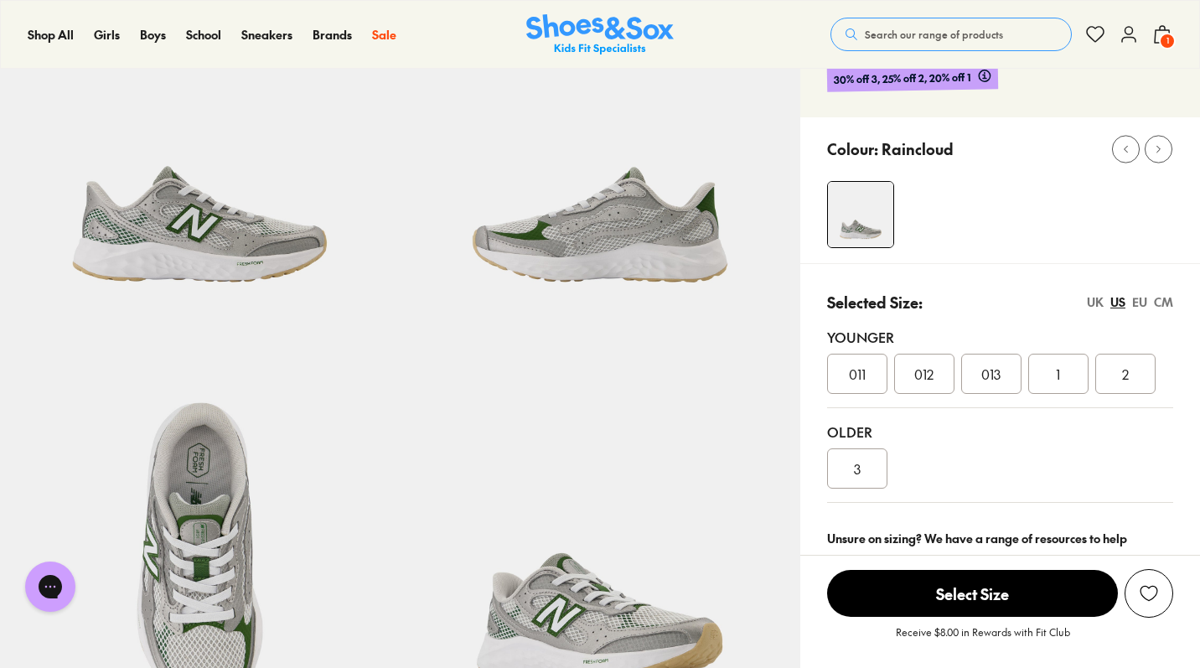
scroll to position [174, 0]
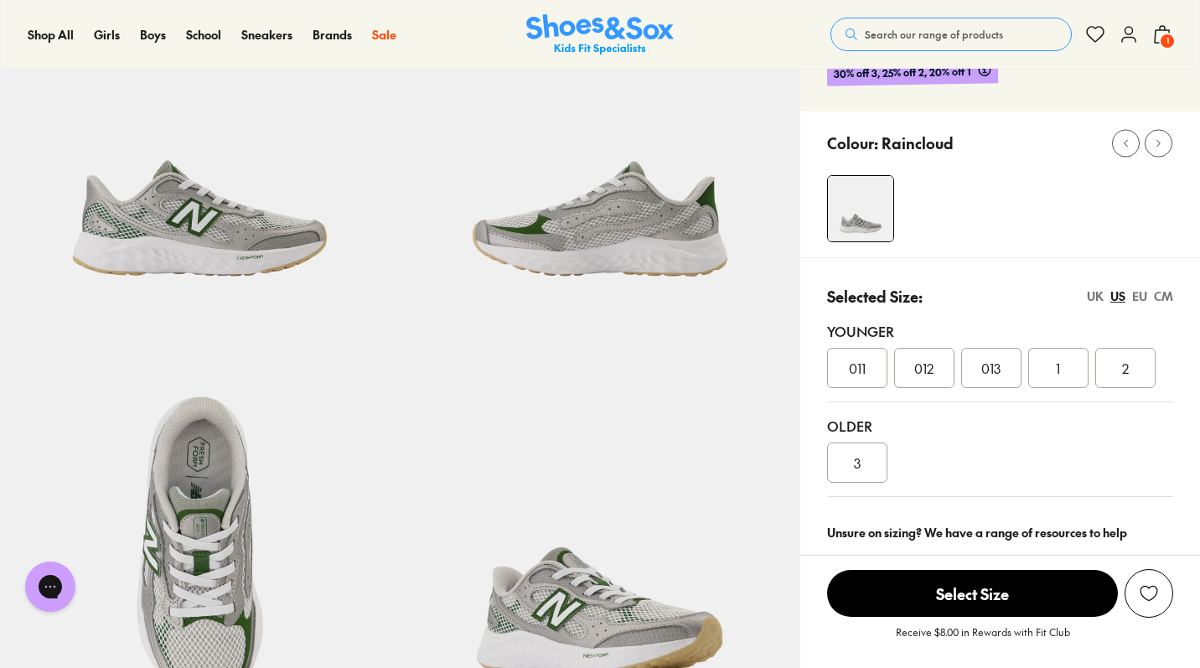
click at [1163, 296] on div "CM" at bounding box center [1163, 296] width 19 height 18
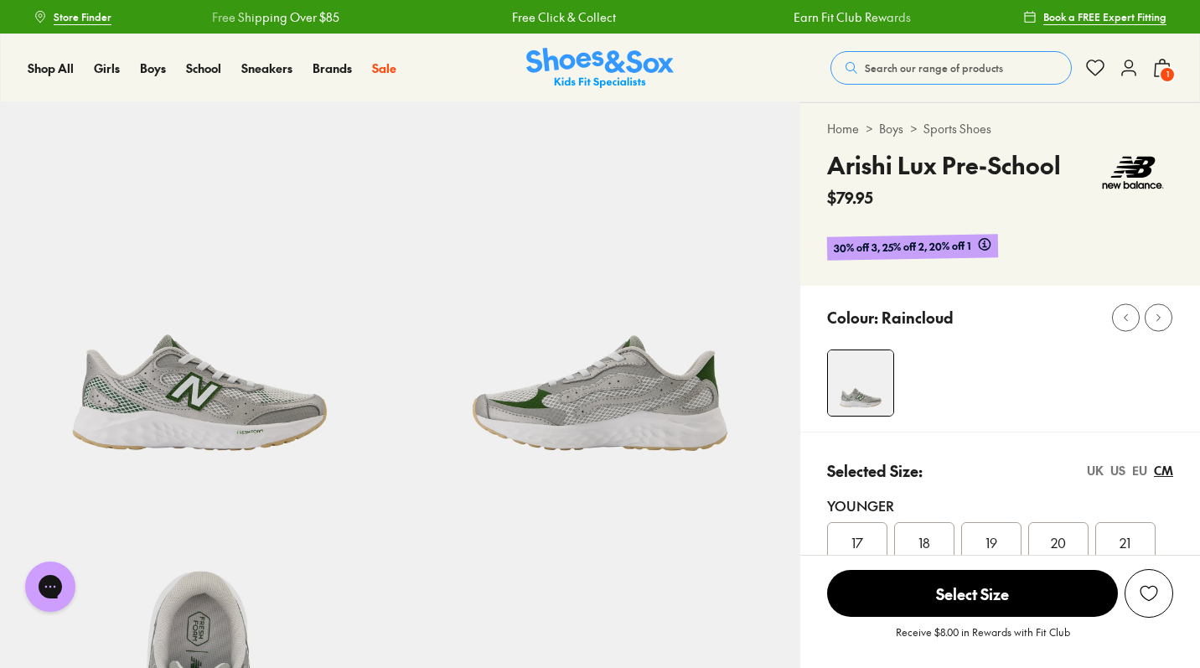
scroll to position [0, 0]
click at [1139, 172] on img at bounding box center [1133, 172] width 80 height 50
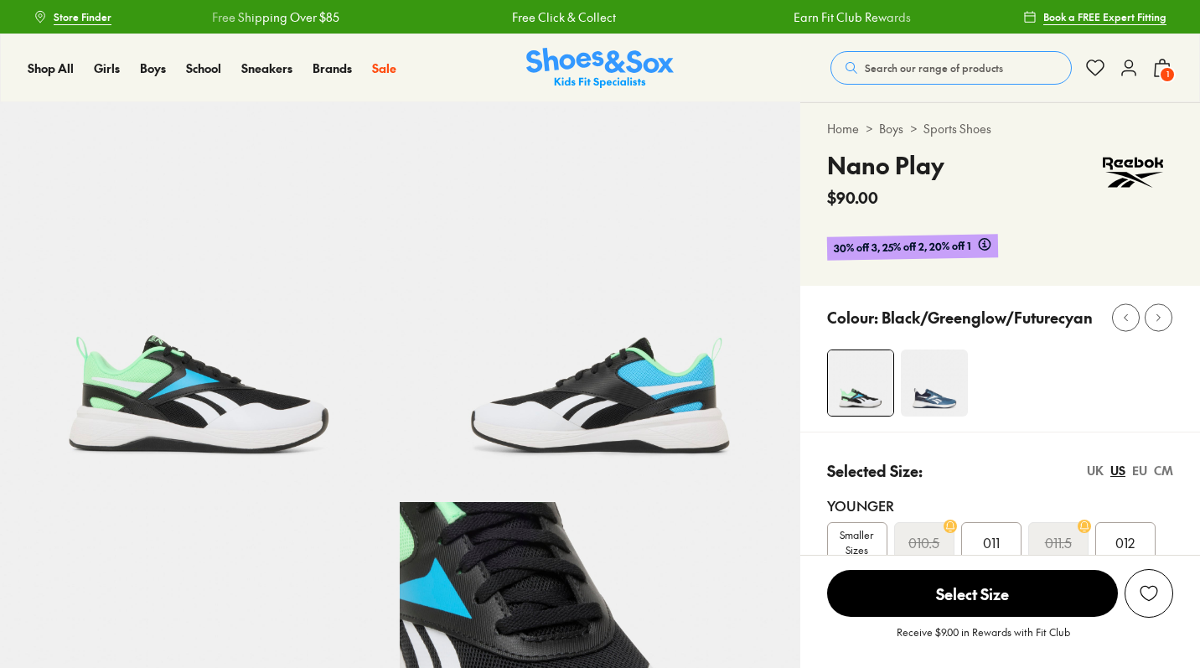
select select "*"
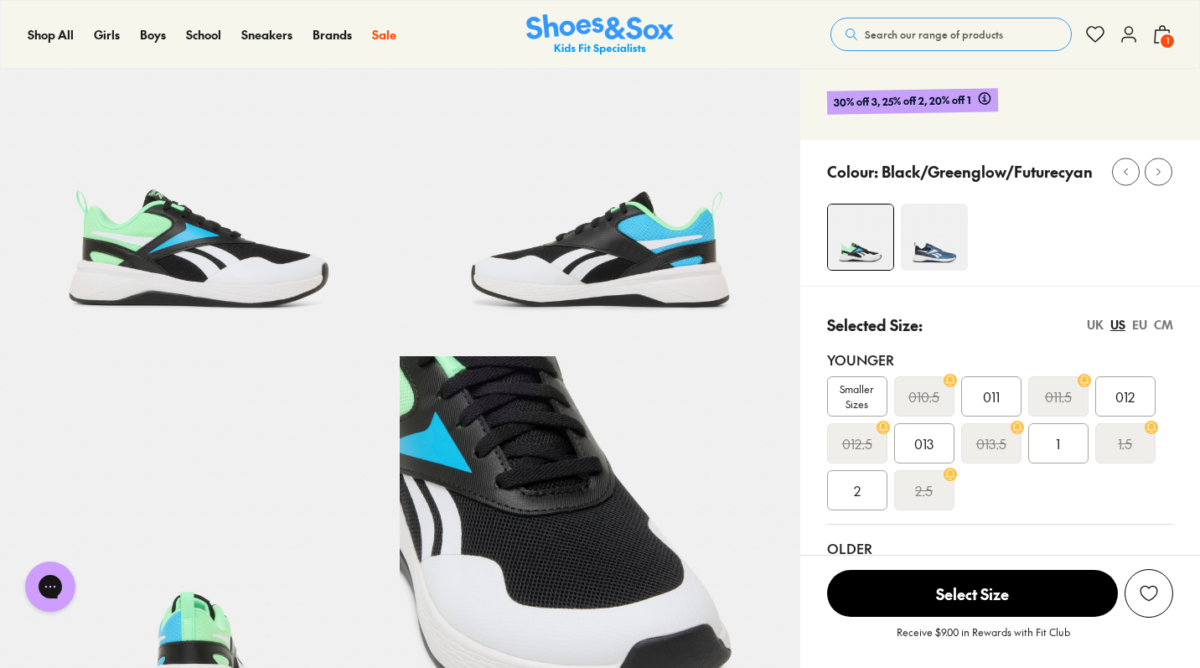
scroll to position [147, 0]
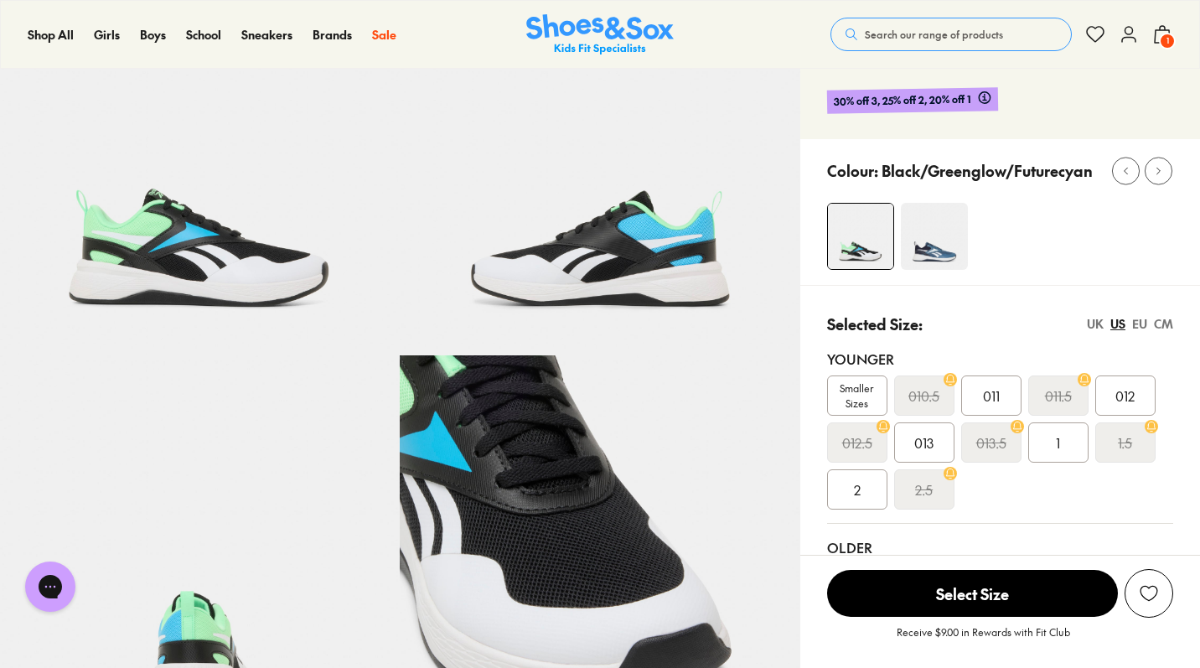
click at [1166, 326] on div "CM" at bounding box center [1163, 324] width 19 height 18
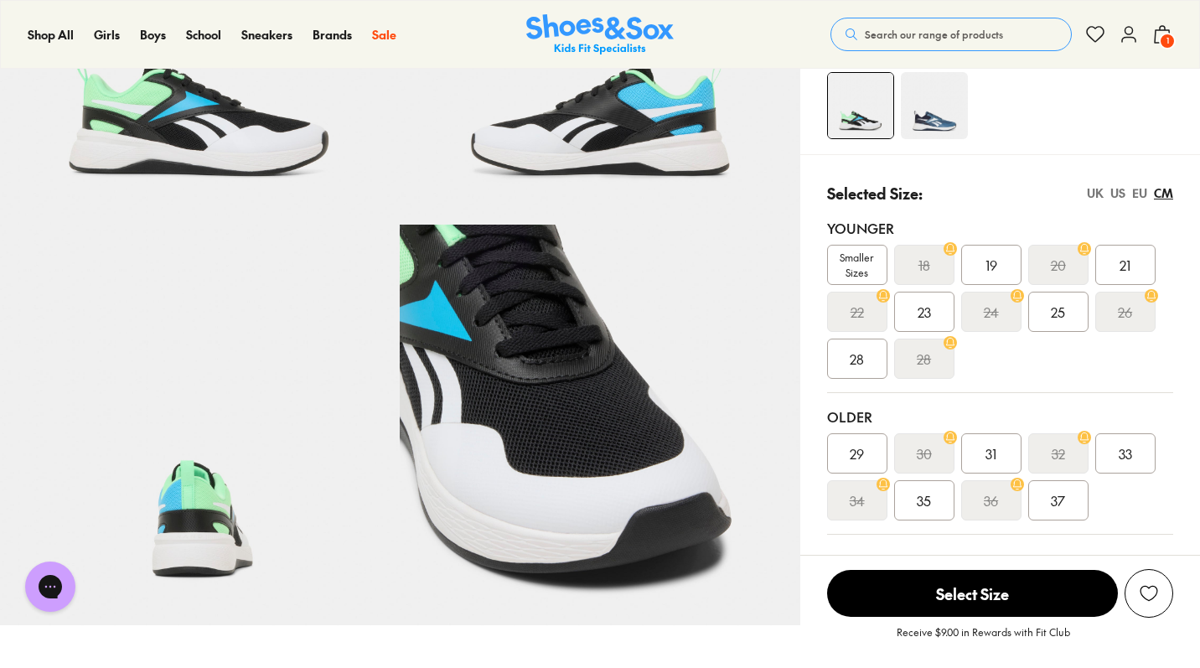
scroll to position [520, 0]
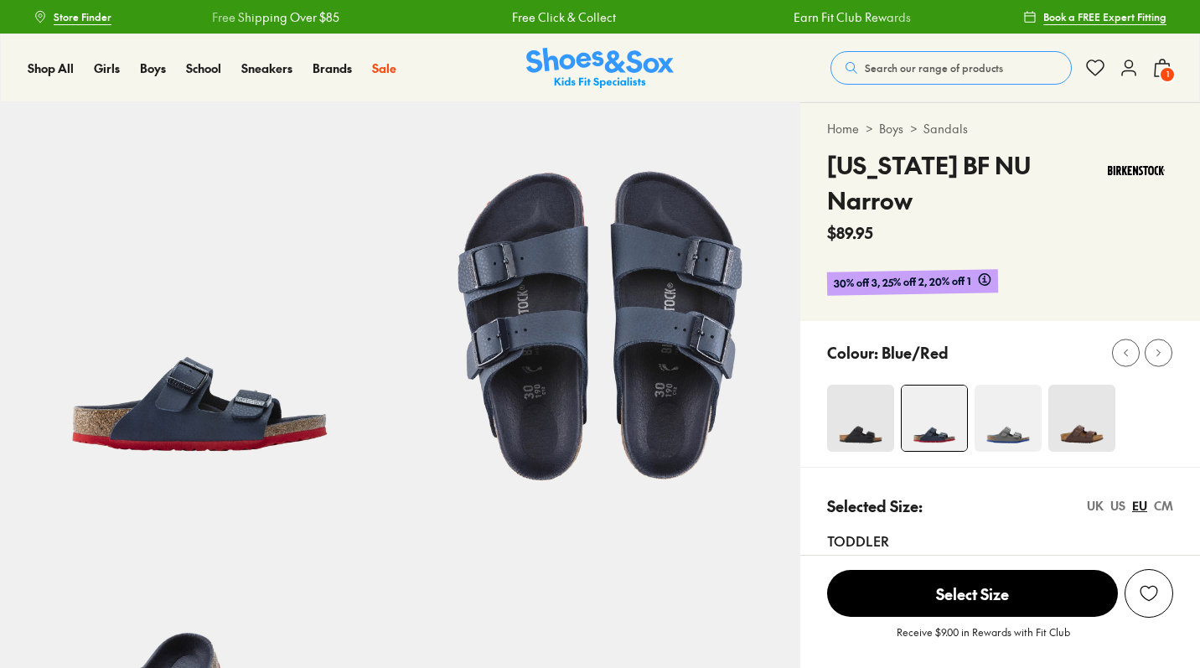
select select "*"
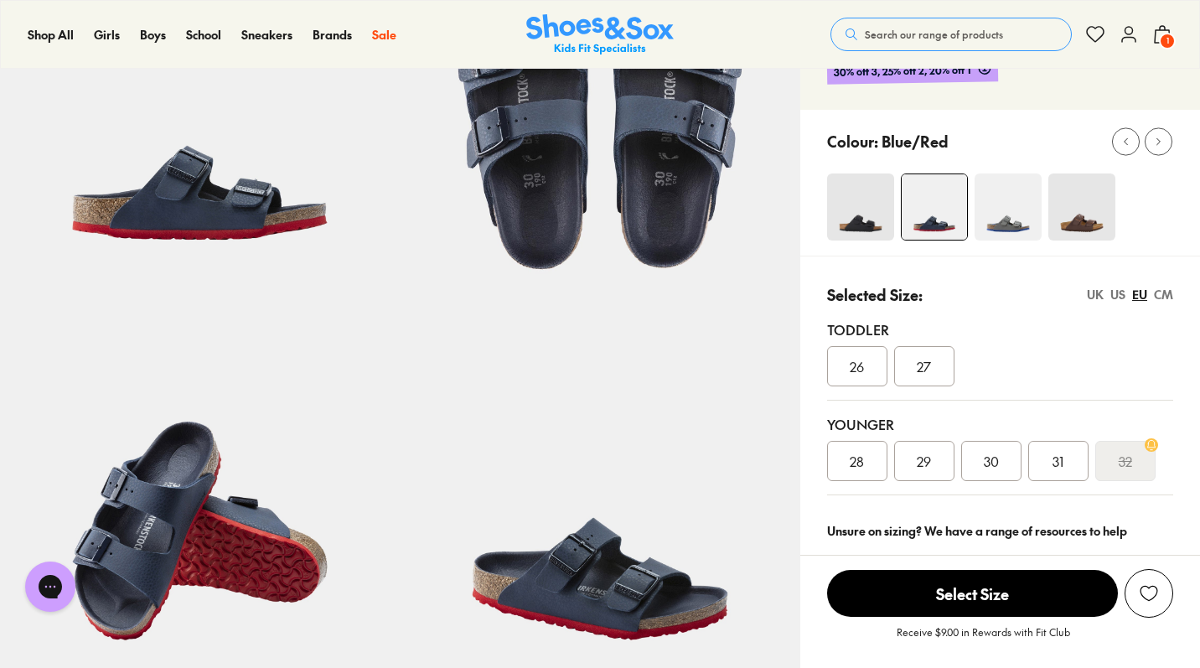
scroll to position [215, 0]
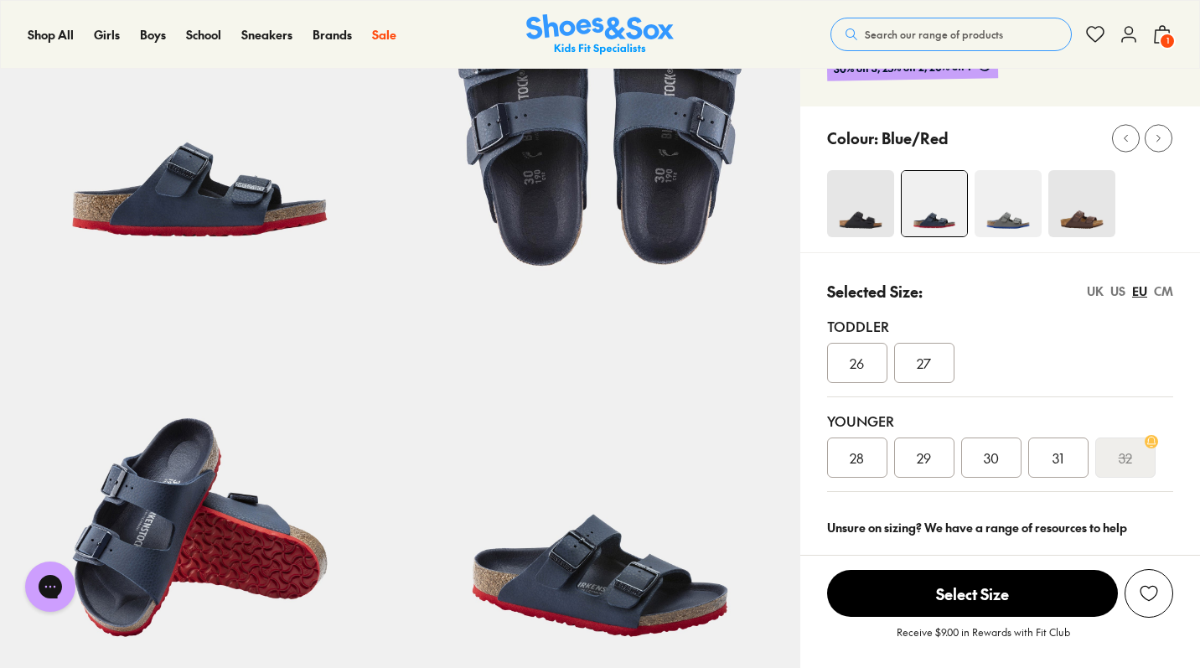
click at [1166, 282] on div "CM" at bounding box center [1163, 291] width 19 height 18
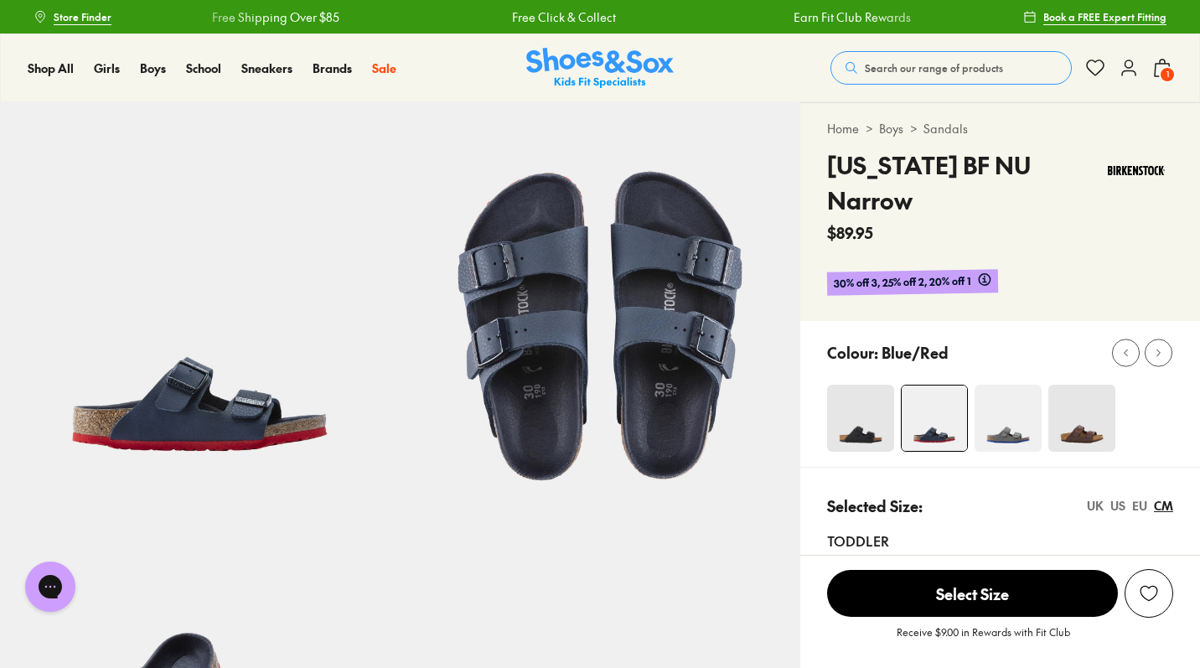
scroll to position [0, 0]
click at [1112, 174] on img at bounding box center [1136, 170] width 75 height 46
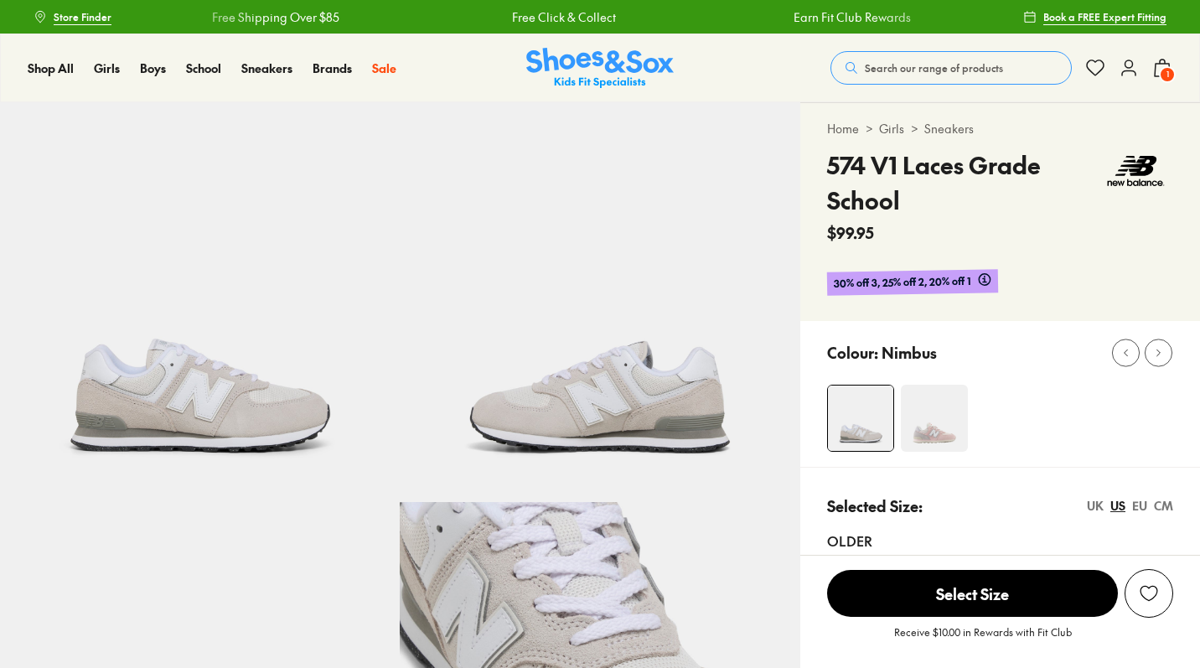
select select "*"
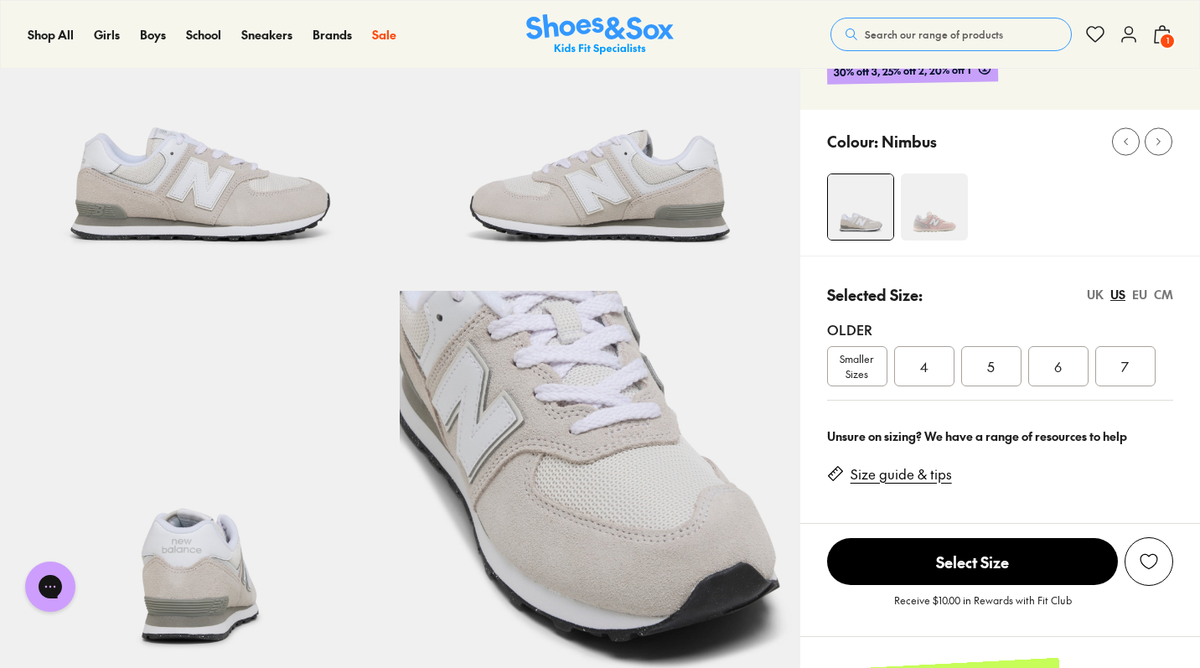
scroll to position [230, 0]
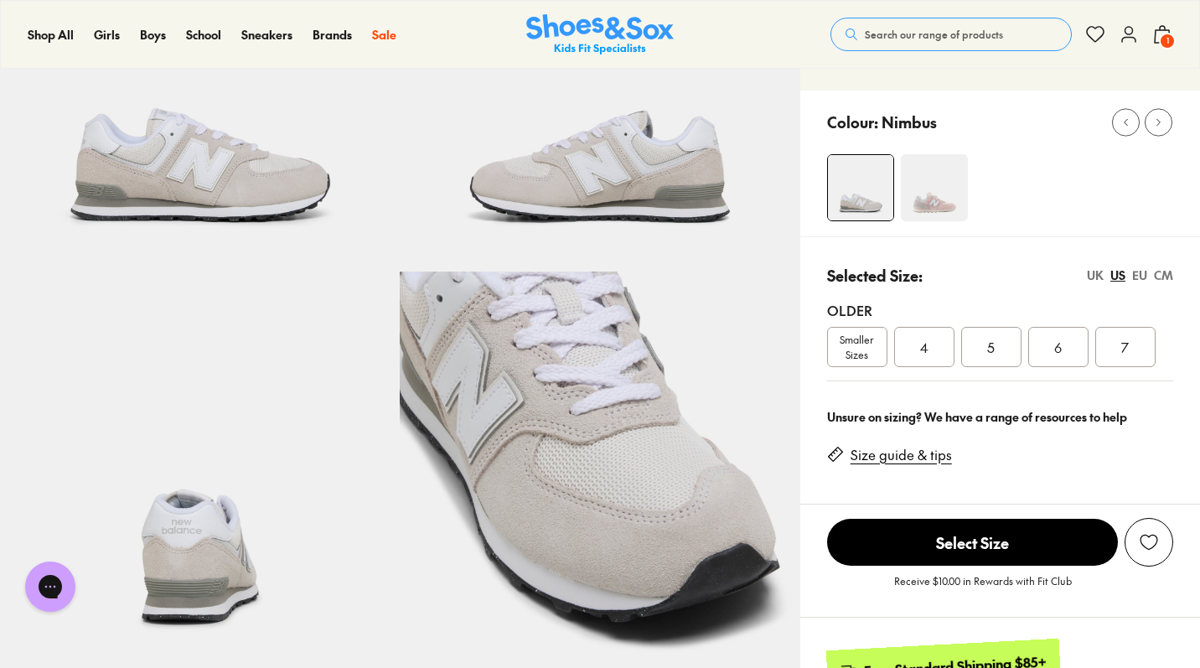
click at [1166, 271] on div "CM" at bounding box center [1163, 275] width 19 height 18
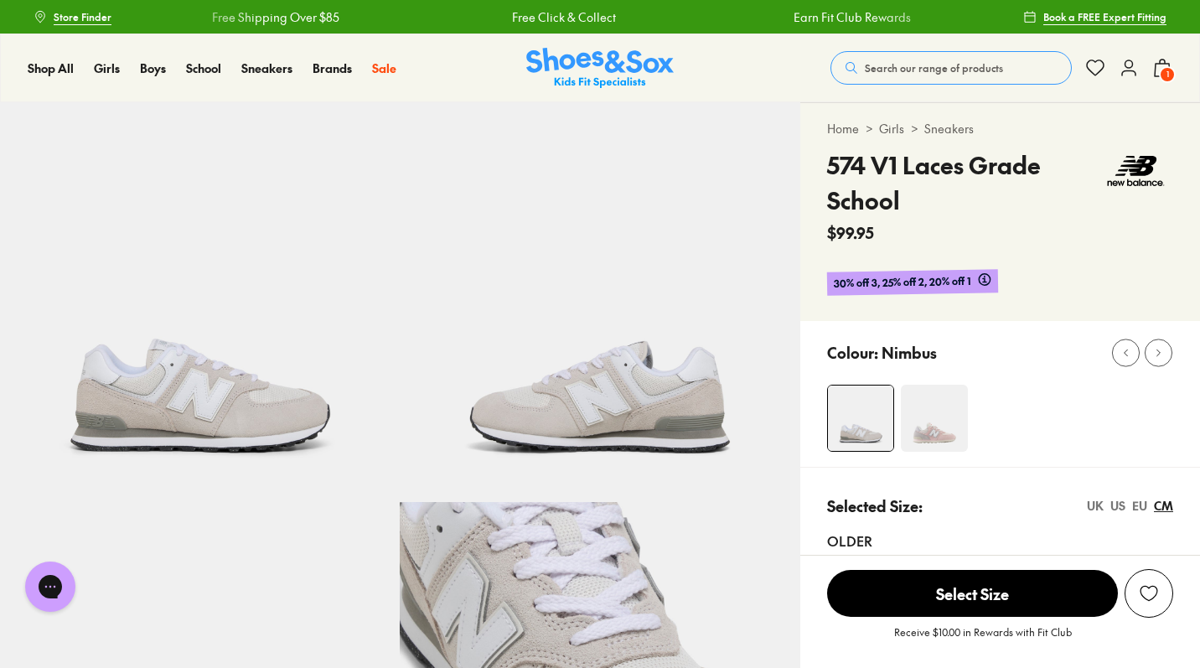
scroll to position [0, 0]
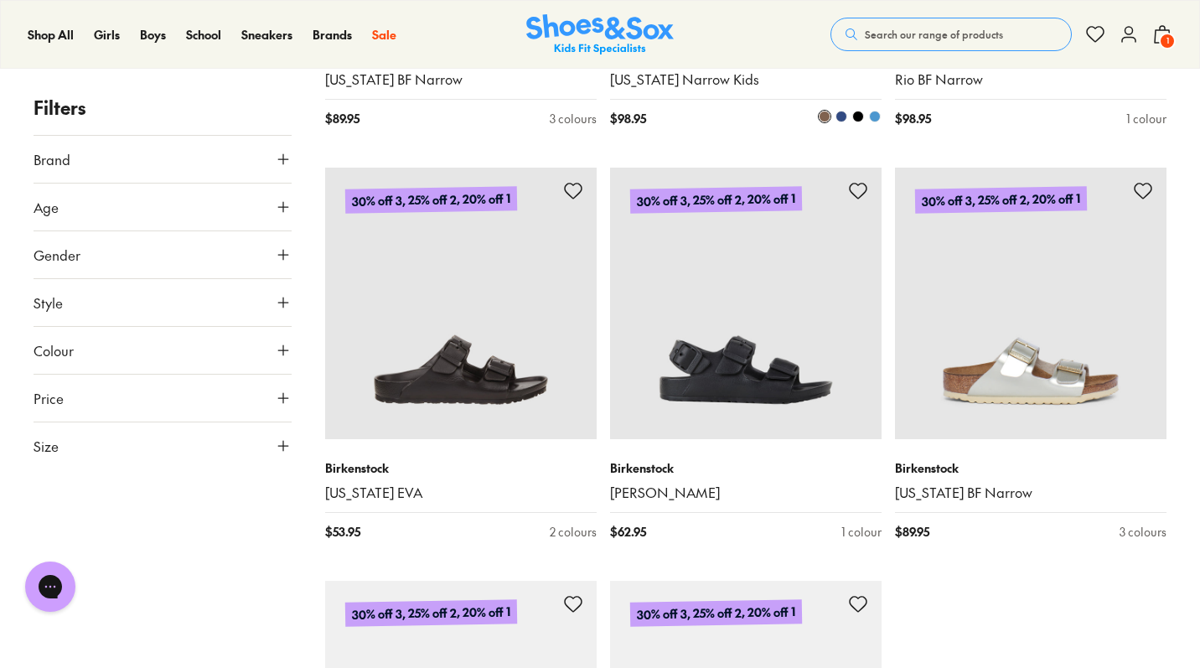
scroll to position [3948, 0]
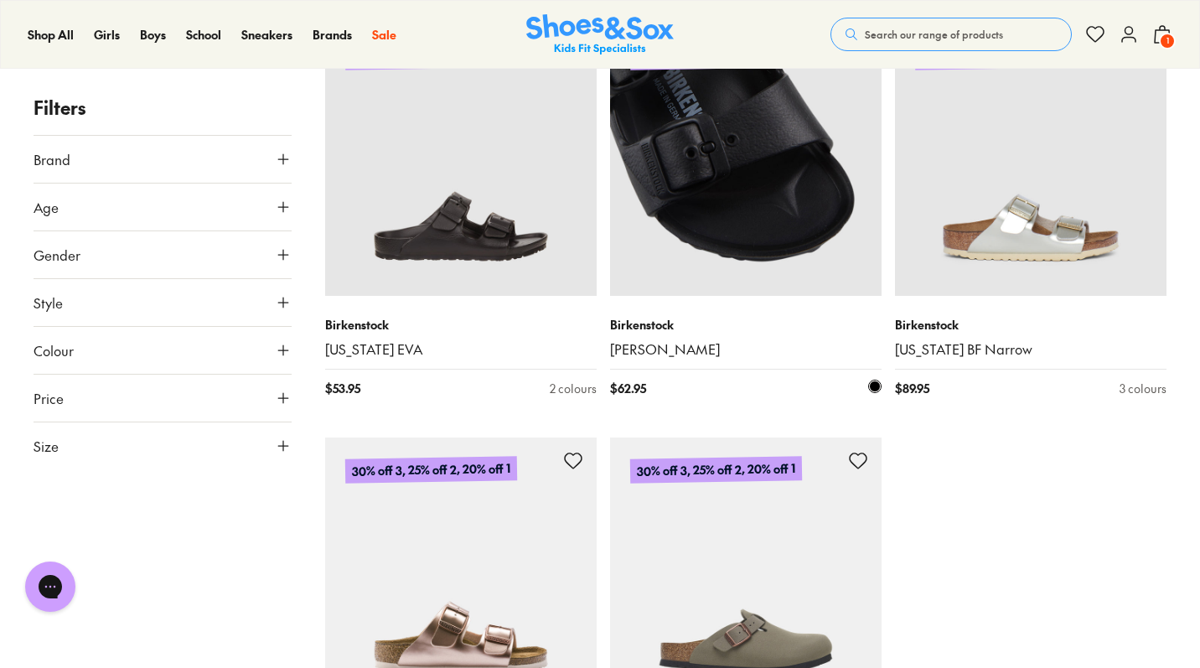
scroll to position [4439, 0]
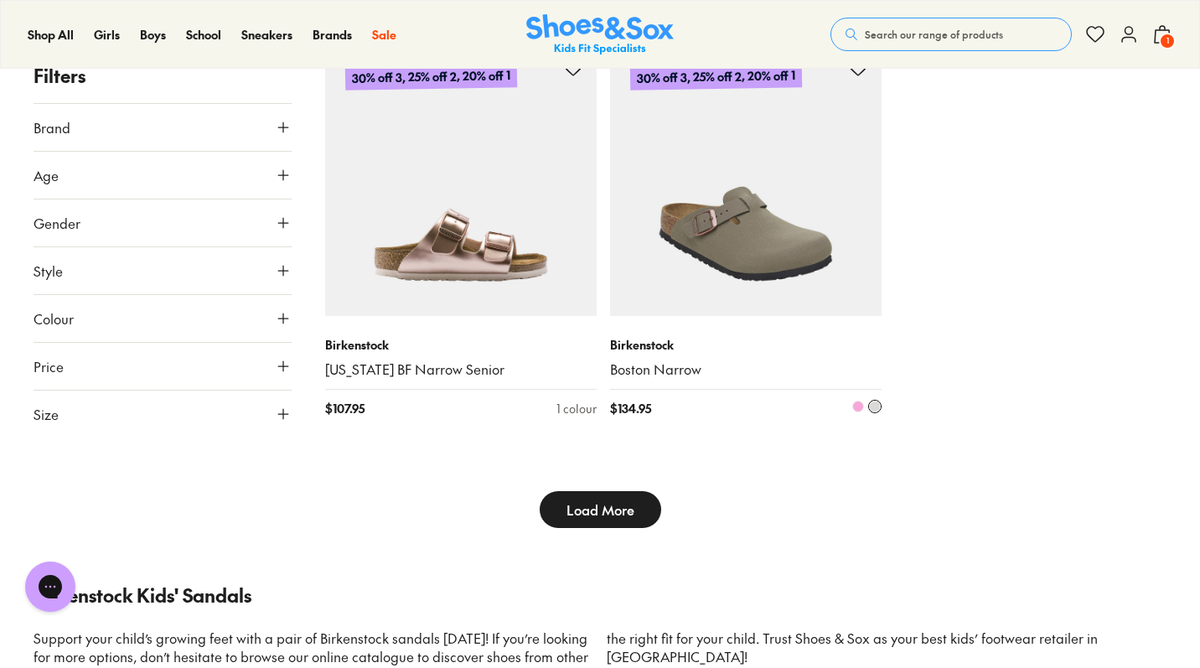
type input "***"
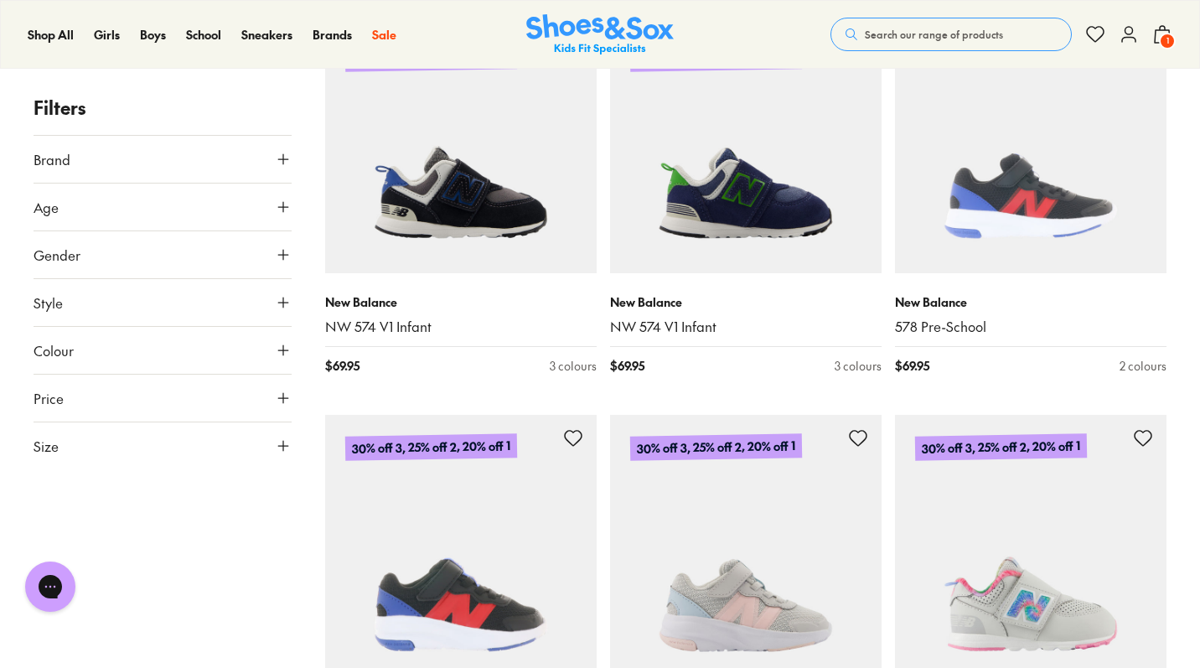
scroll to position [2420, 0]
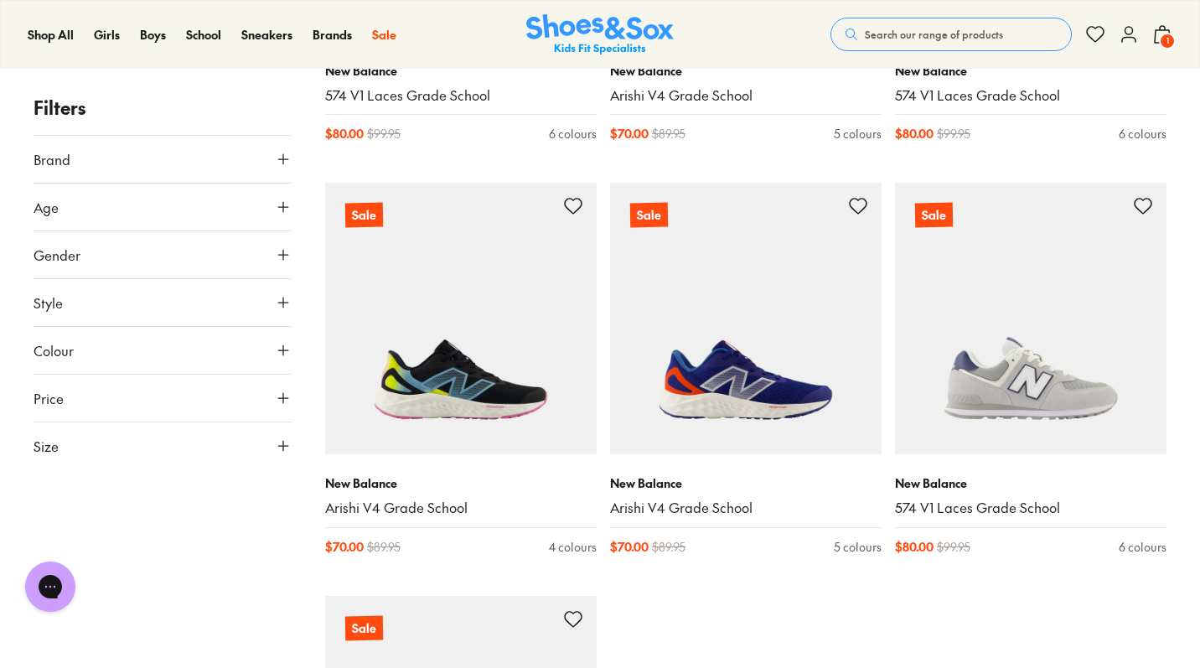
scroll to position [8154, 0]
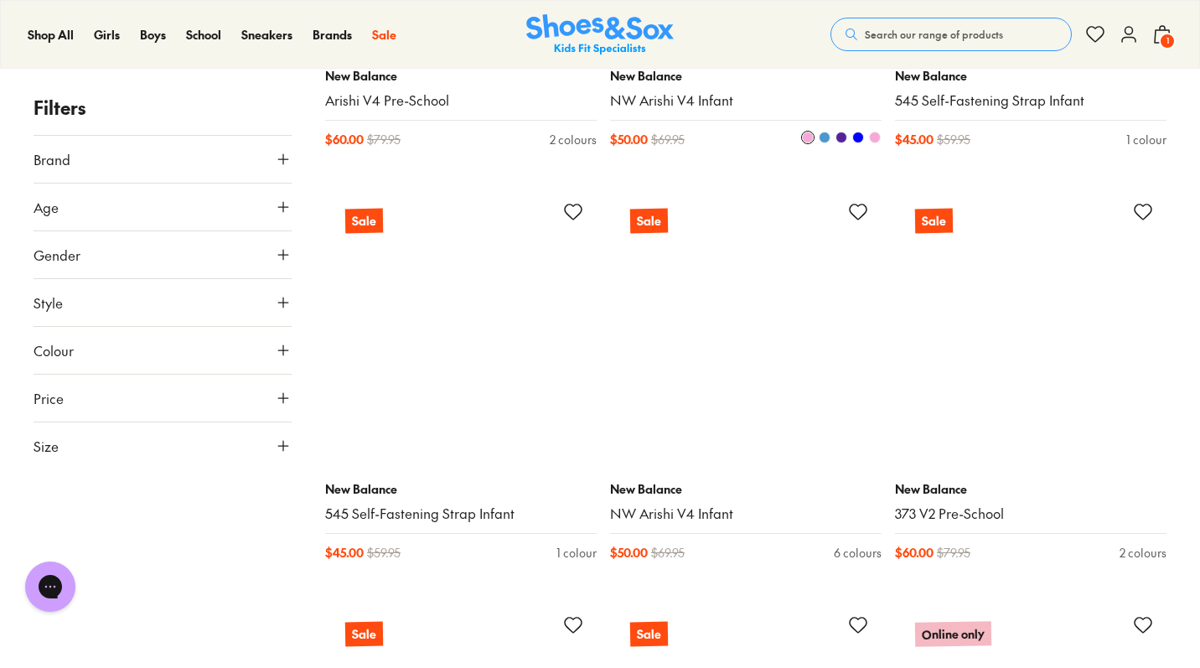
scroll to position [12579, 0]
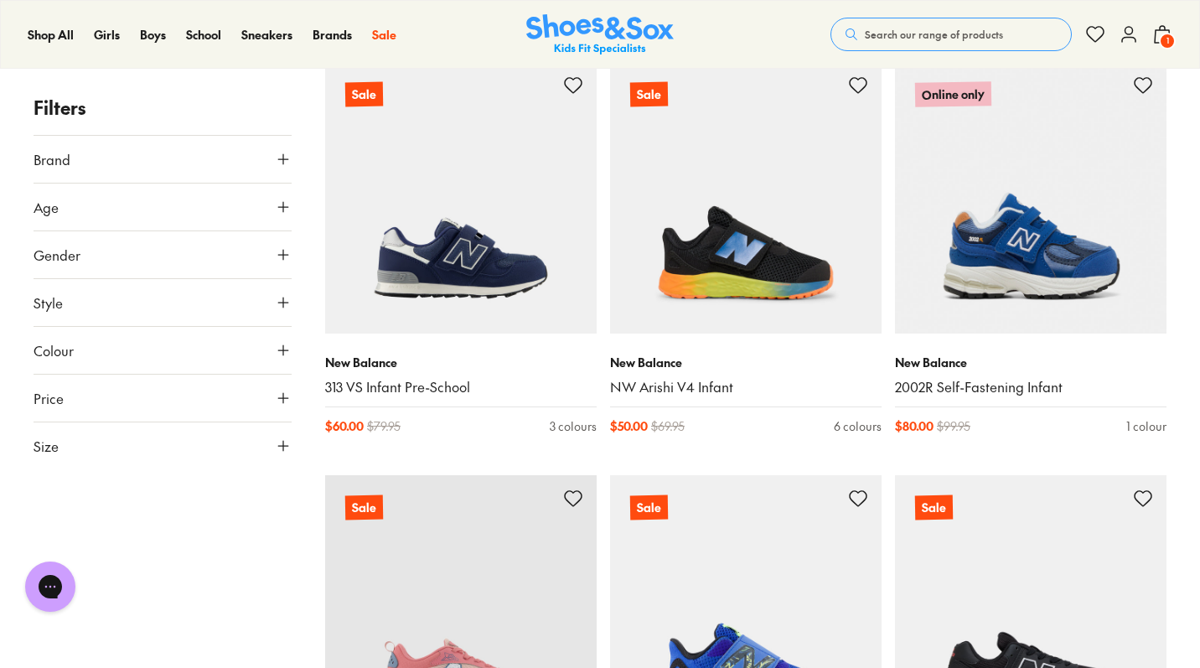
scroll to position [13033, 0]
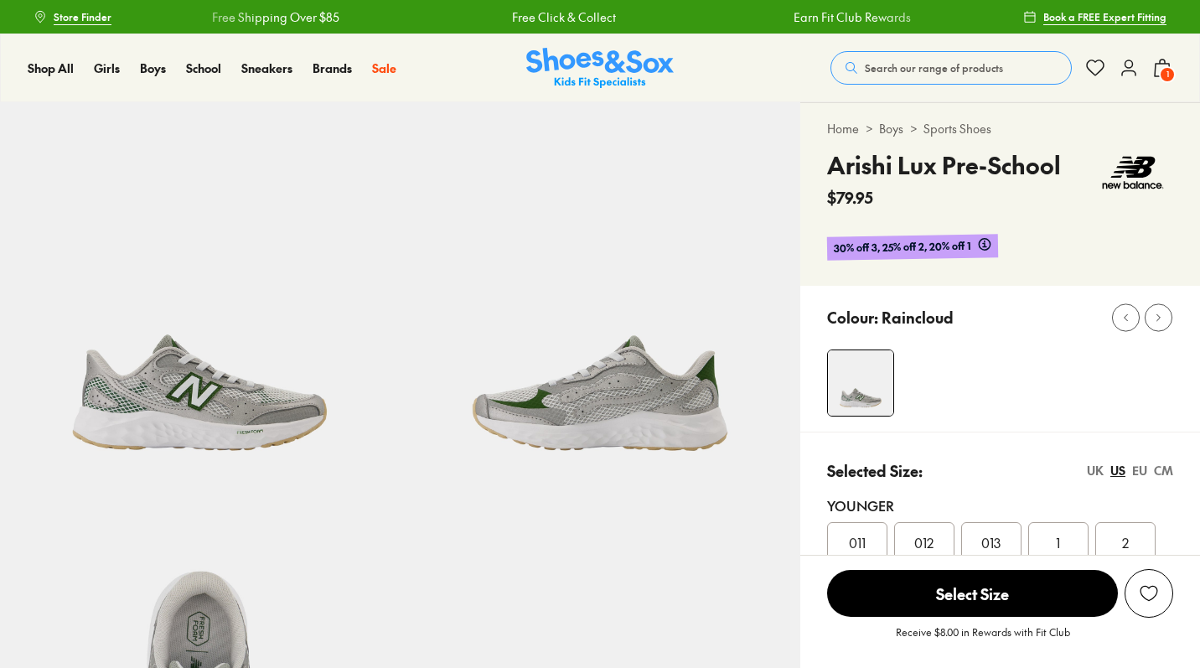
select select "*"
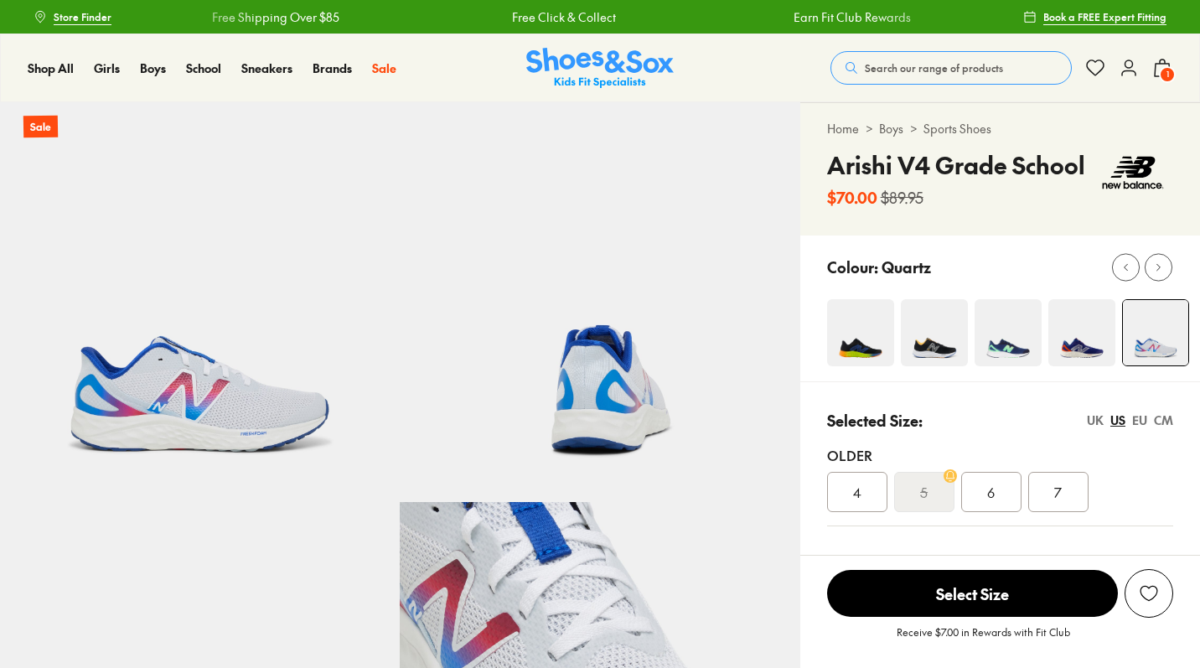
select select "*"
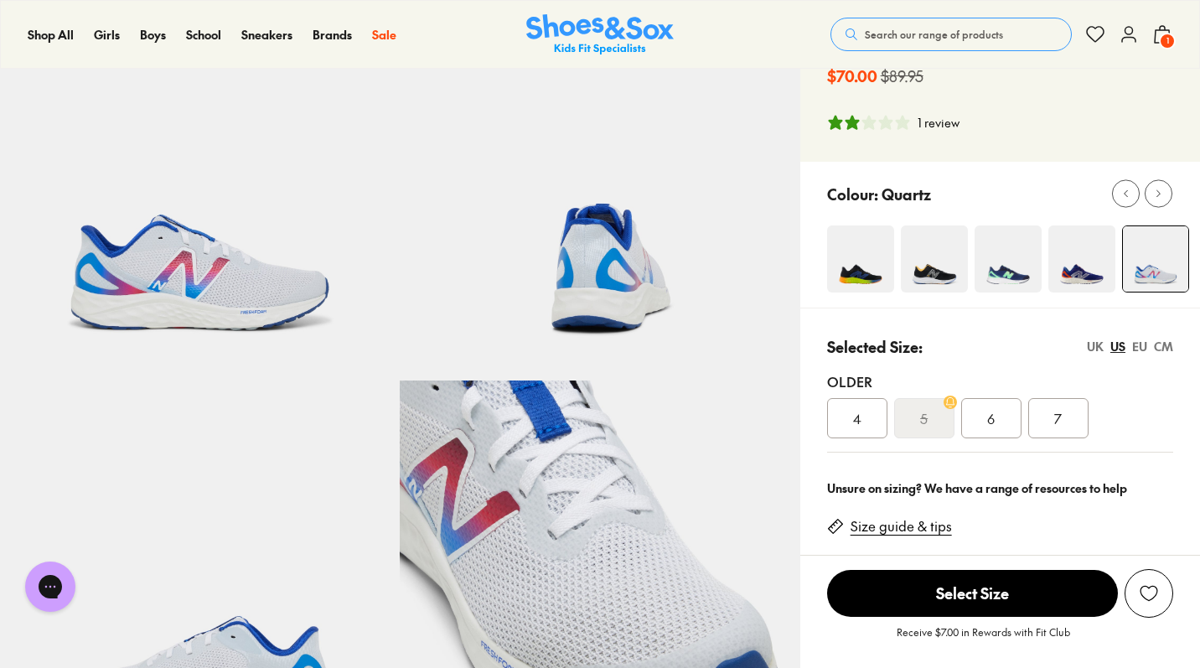
scroll to position [127, 0]
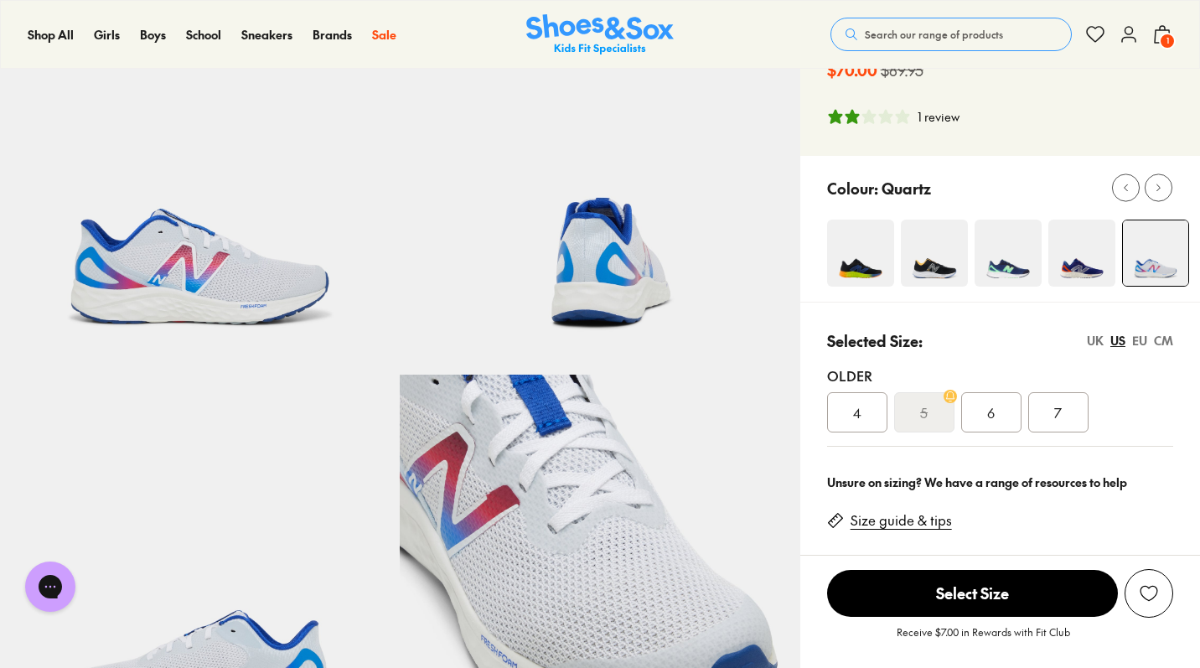
click at [1164, 336] on div "CM" at bounding box center [1163, 341] width 19 height 18
click at [1074, 256] on img at bounding box center [1081, 253] width 67 height 67
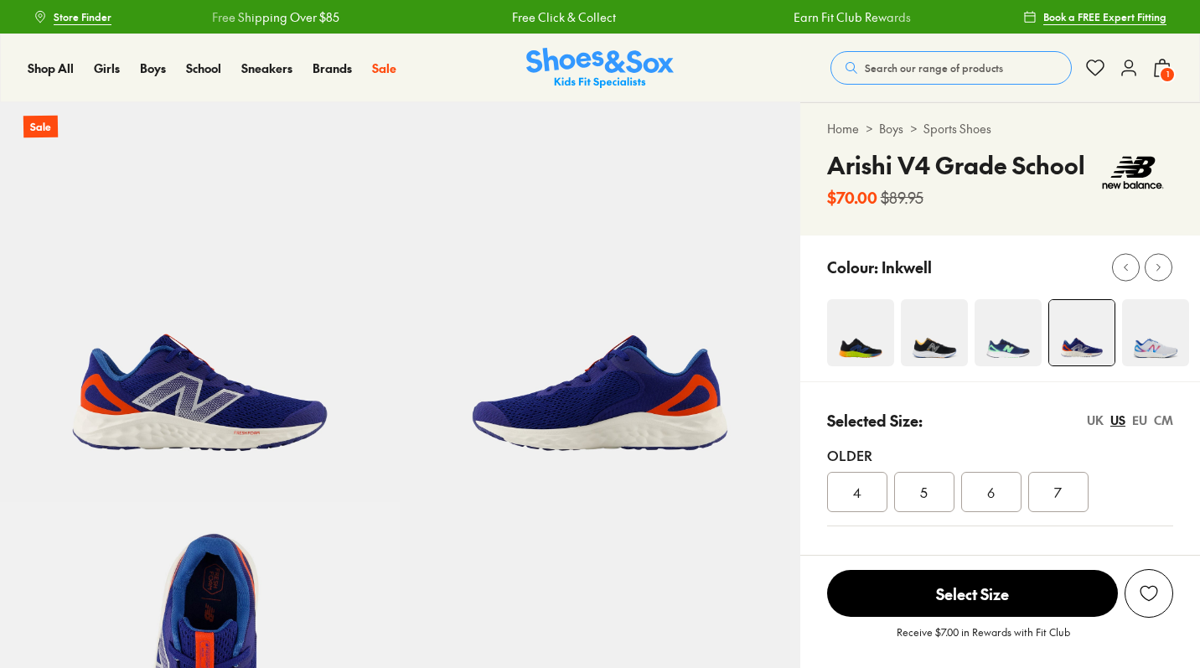
click at [1161, 419] on div "CM" at bounding box center [1163, 420] width 19 height 18
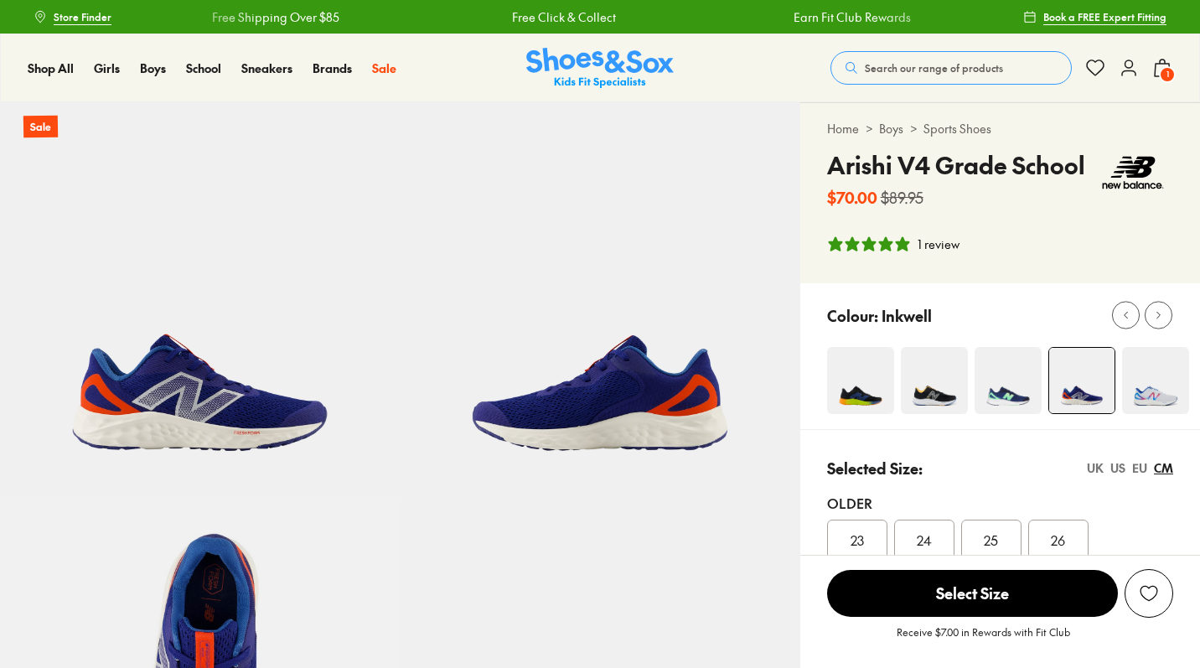
select select "*"
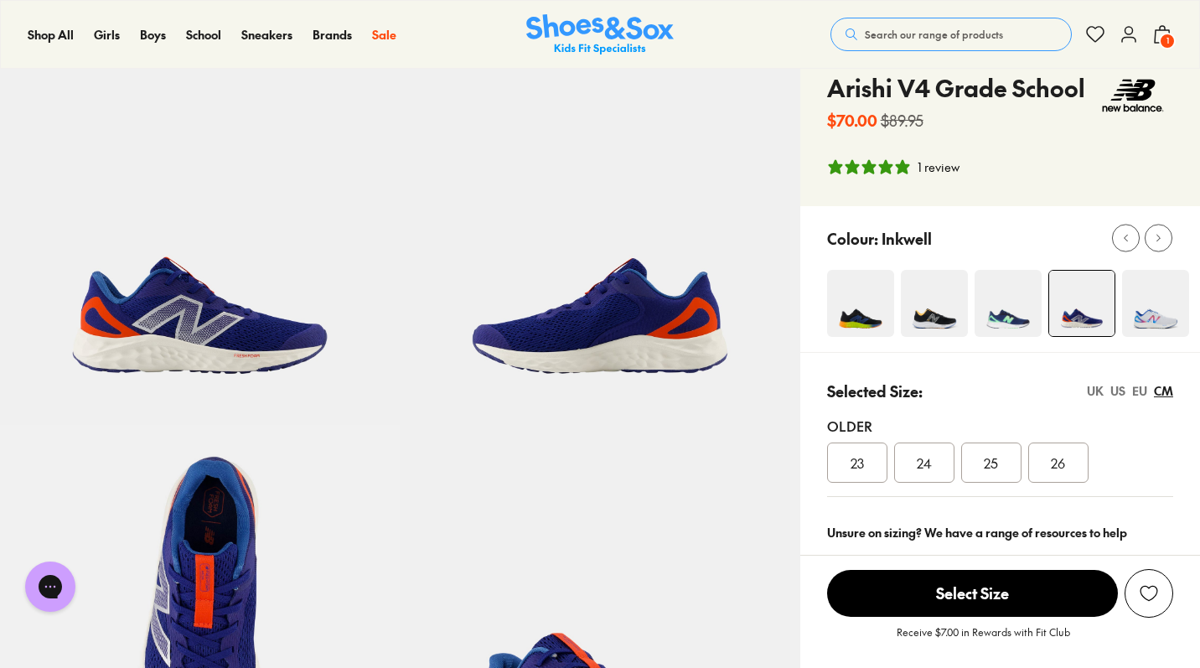
scroll to position [80, 0]
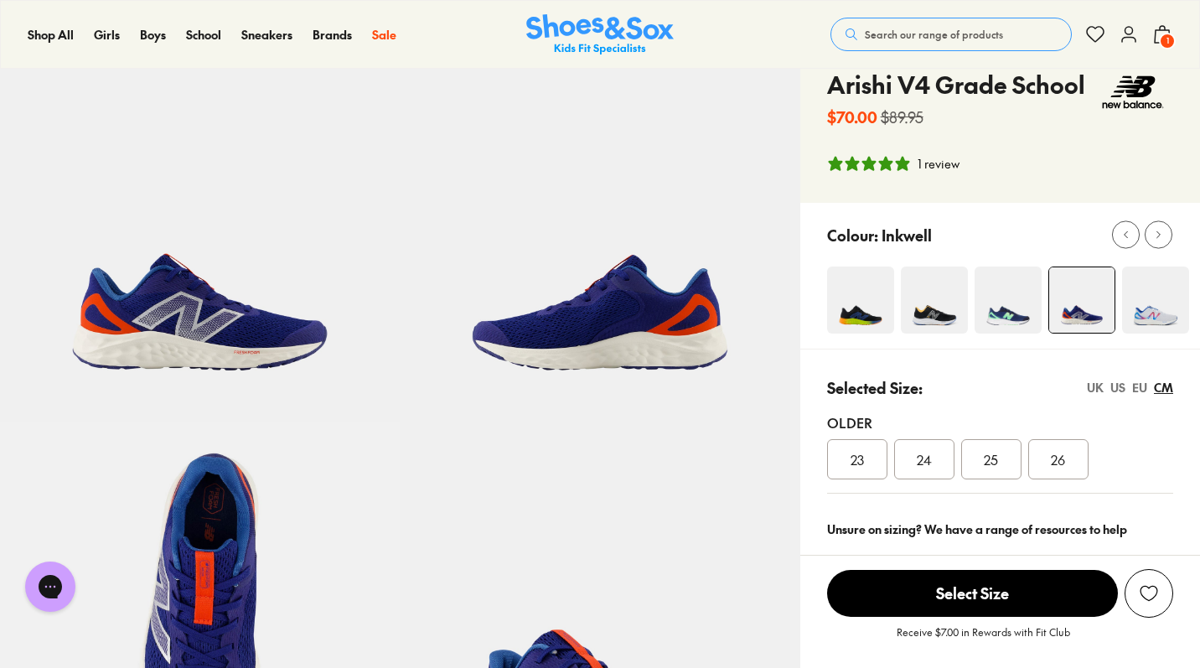
click at [921, 457] on span "24" at bounding box center [924, 459] width 15 height 20
